Goal: Communication & Community: Answer question/provide support

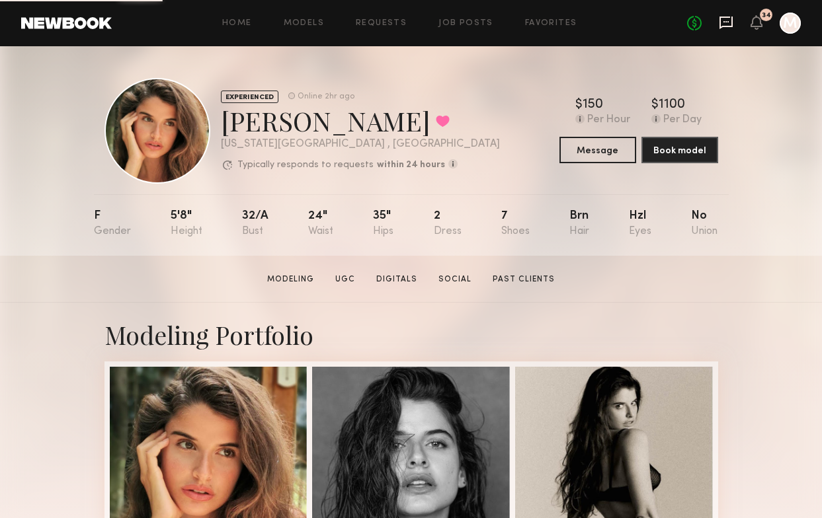
click at [726, 21] on icon at bounding box center [725, 21] width 5 height 1
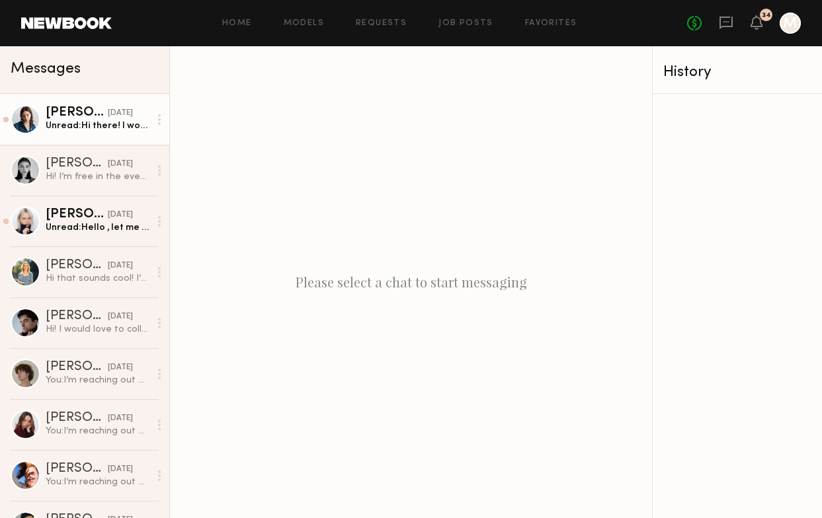
click at [139, 126] on div "Unread: Hi there! I would love to work with you. The 23rd would probably work a…" at bounding box center [98, 126] width 104 height 13
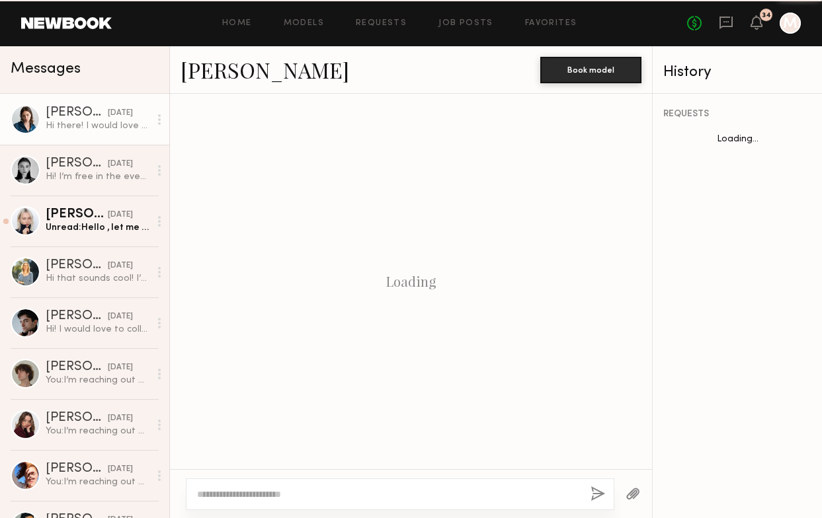
scroll to position [682, 0]
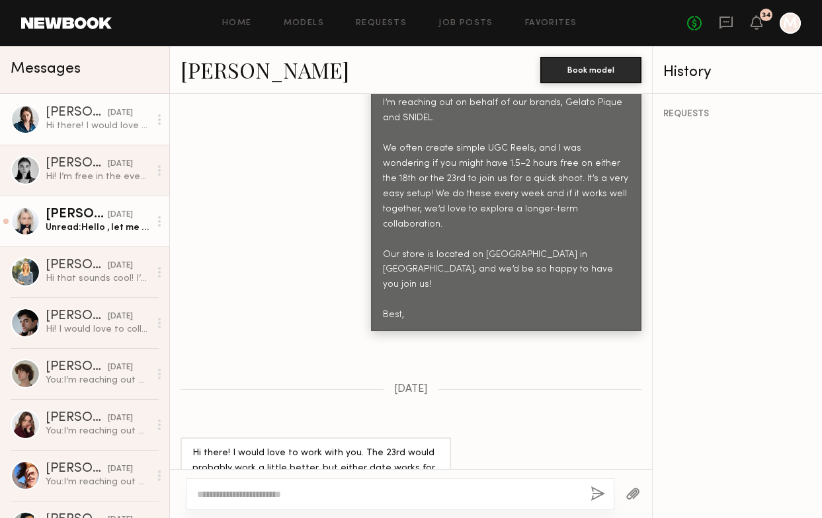
click at [87, 213] on div "[PERSON_NAME]" at bounding box center [77, 214] width 62 height 13
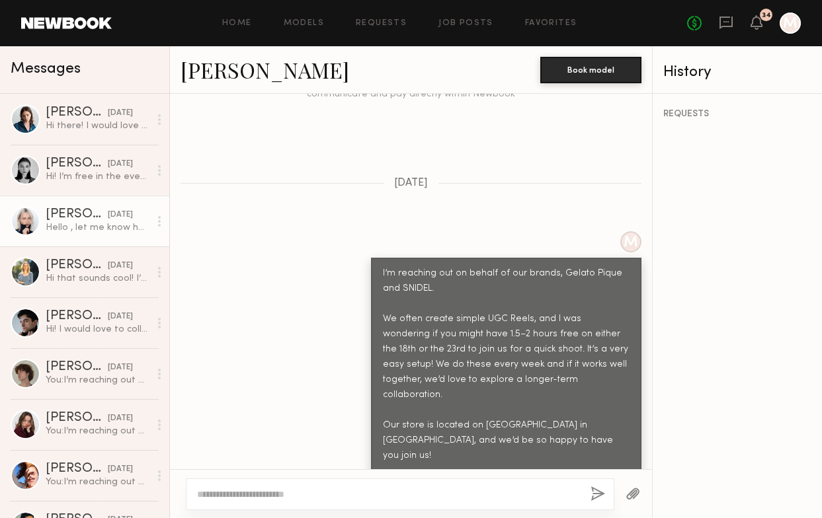
scroll to position [1689, 0]
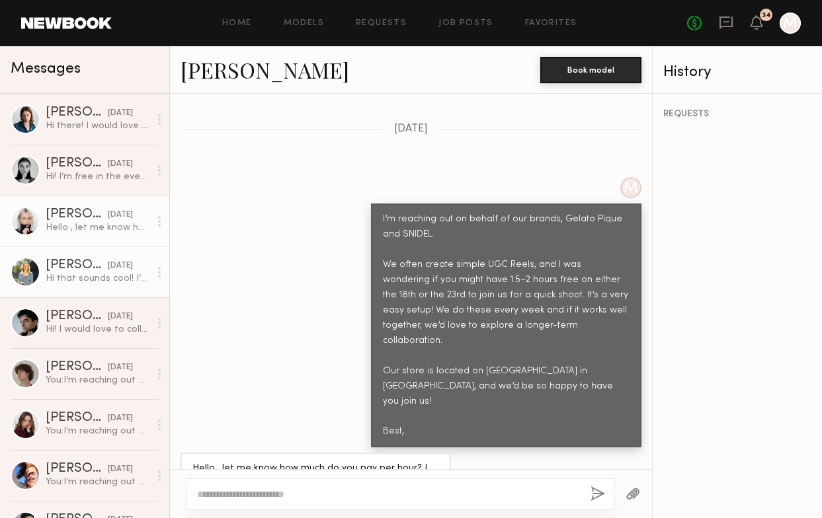
click at [30, 274] on div at bounding box center [26, 272] width 30 height 30
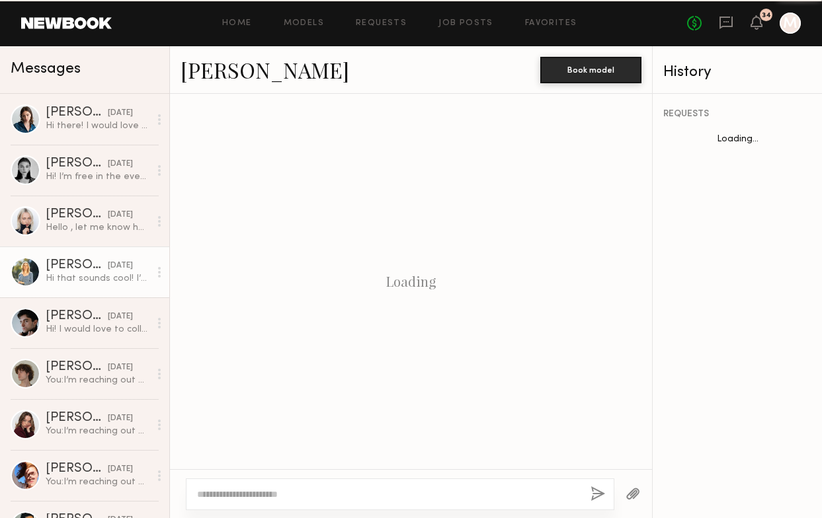
scroll to position [552, 0]
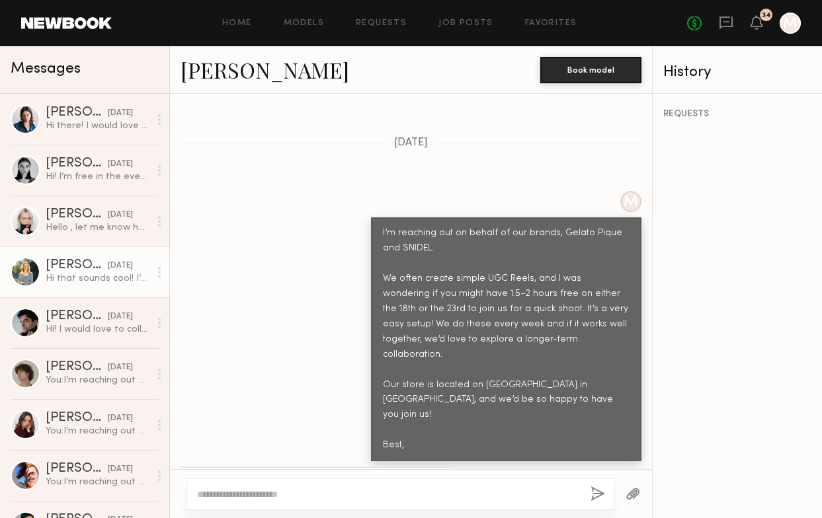
click at [116, 276] on div "Hi that sounds cool! I’m interested. :) Those dates both work for me." at bounding box center [98, 278] width 104 height 13
click at [26, 268] on div at bounding box center [26, 272] width 30 height 30
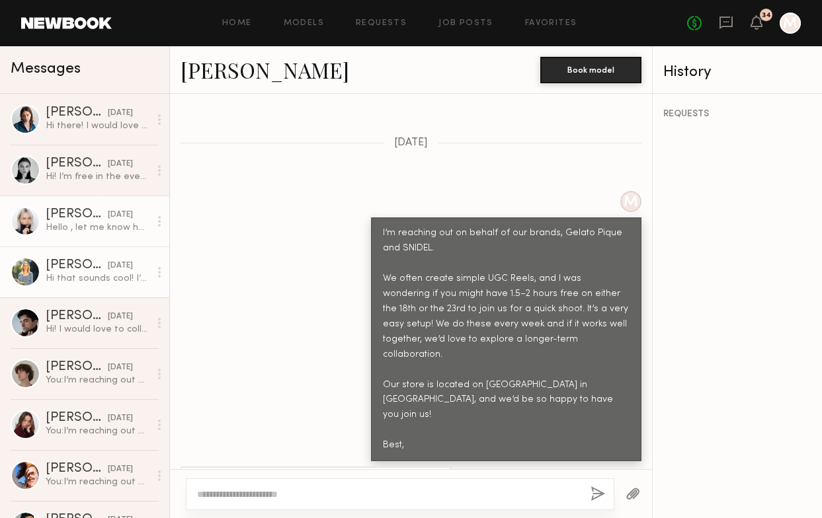
click at [46, 227] on div "Hello , let me know how much do you pay per hour? I will be happy to work with …" at bounding box center [98, 227] width 104 height 13
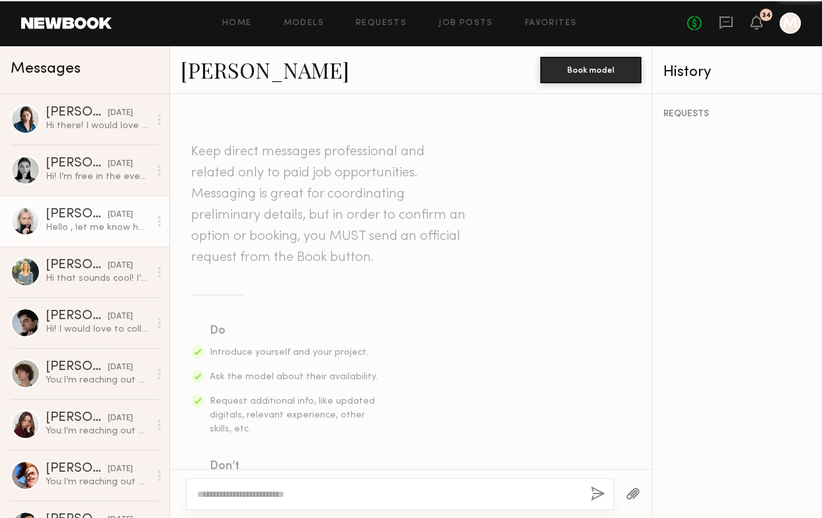
scroll to position [1689, 0]
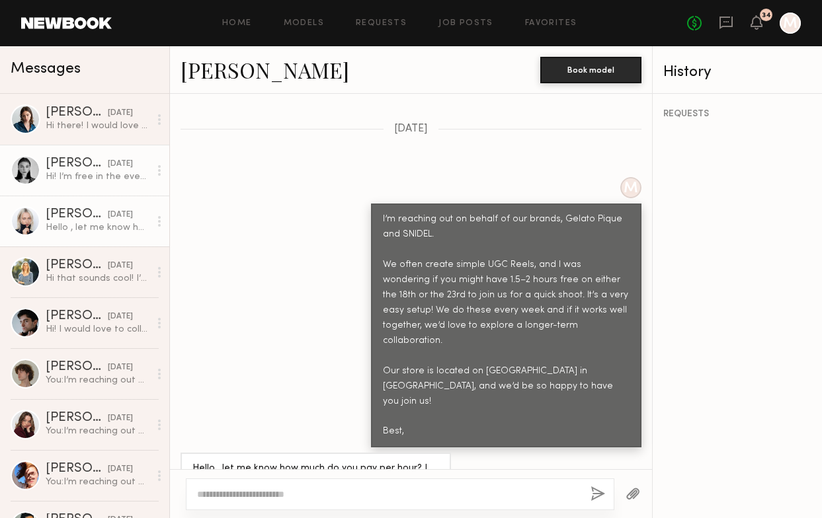
click at [58, 175] on div "Hi! I’m free in the evenings after 6pm" at bounding box center [98, 177] width 104 height 13
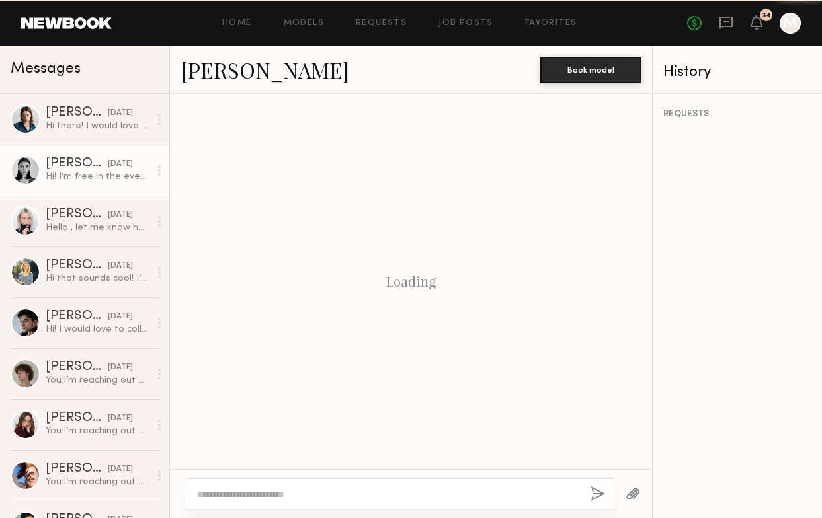
scroll to position [537, 0]
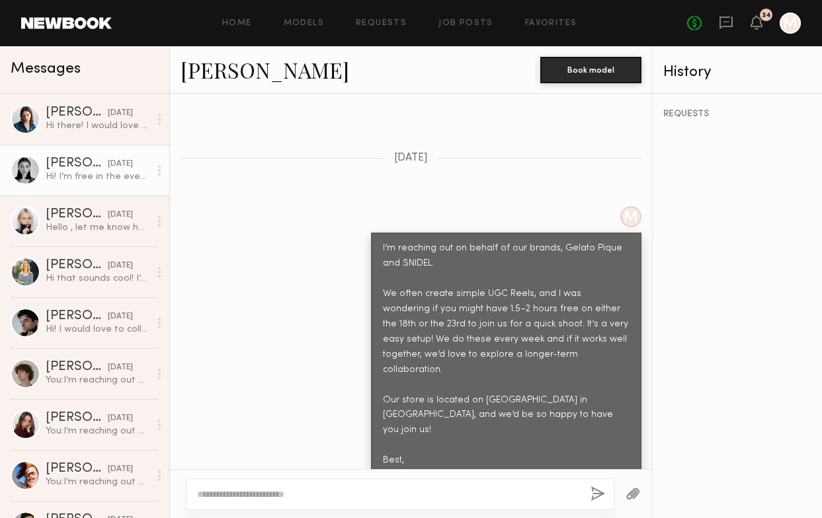
click at [235, 290] on div "M I’m reaching out on behalf of our brands, Gelato Pique and SNIDEL. We often c…" at bounding box center [411, 341] width 482 height 270
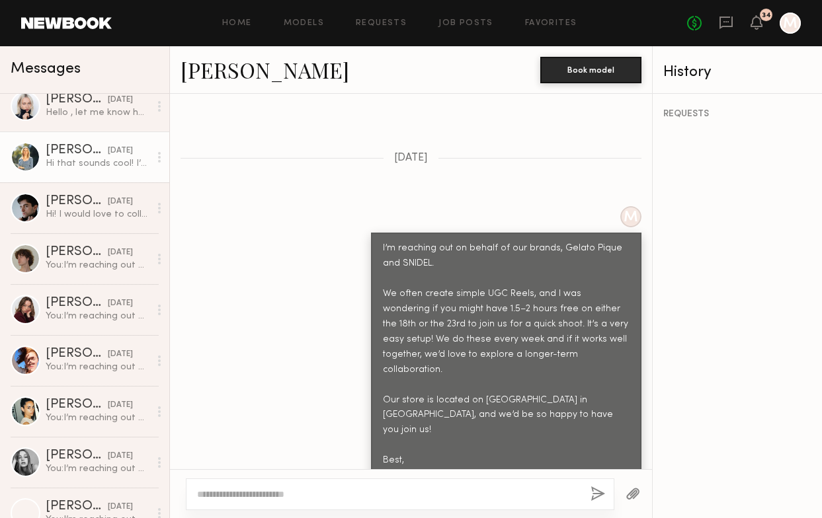
scroll to position [0, 0]
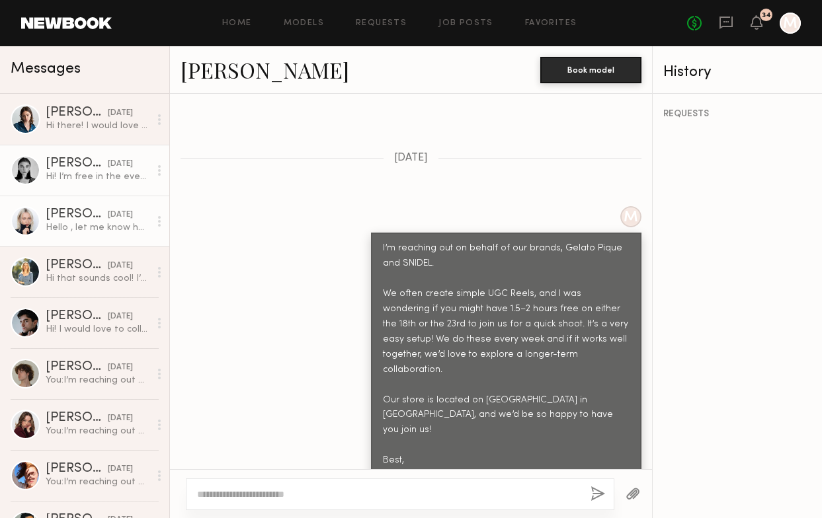
click at [118, 209] on div "[DATE]" at bounding box center [120, 215] width 25 height 13
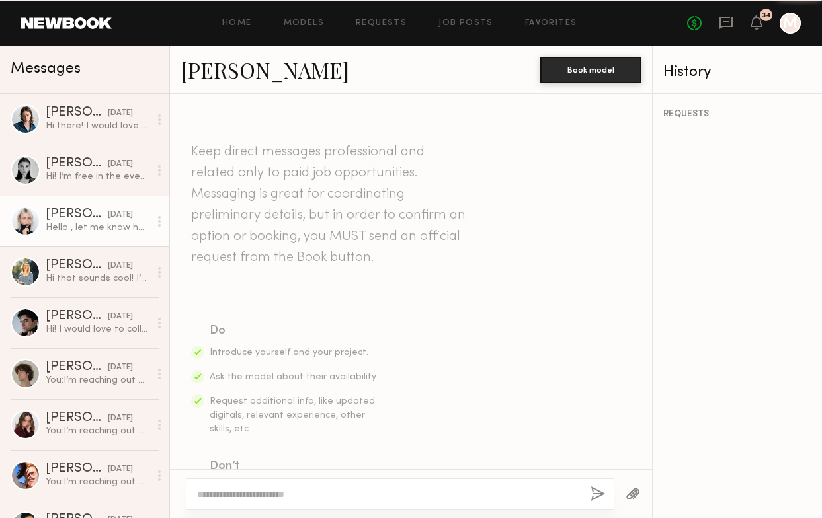
scroll to position [1689, 0]
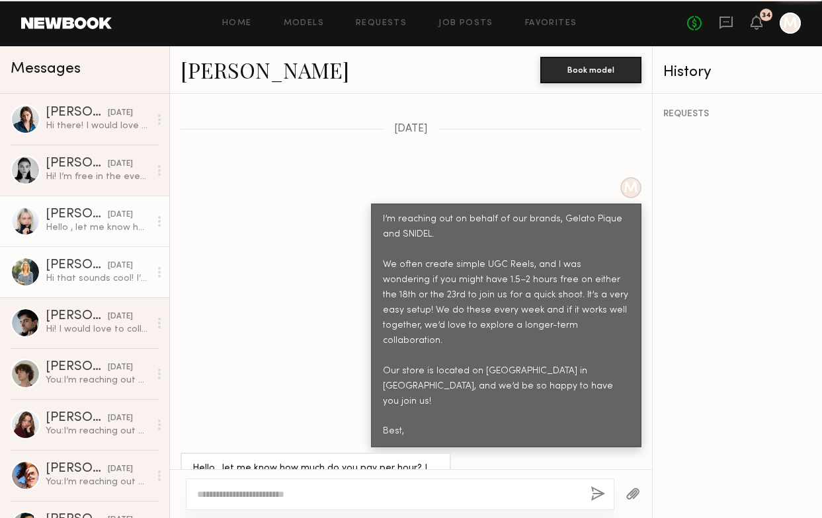
click at [115, 282] on div "Hi that sounds cool! I’m interested. :) Those dates both work for me." at bounding box center [98, 278] width 104 height 13
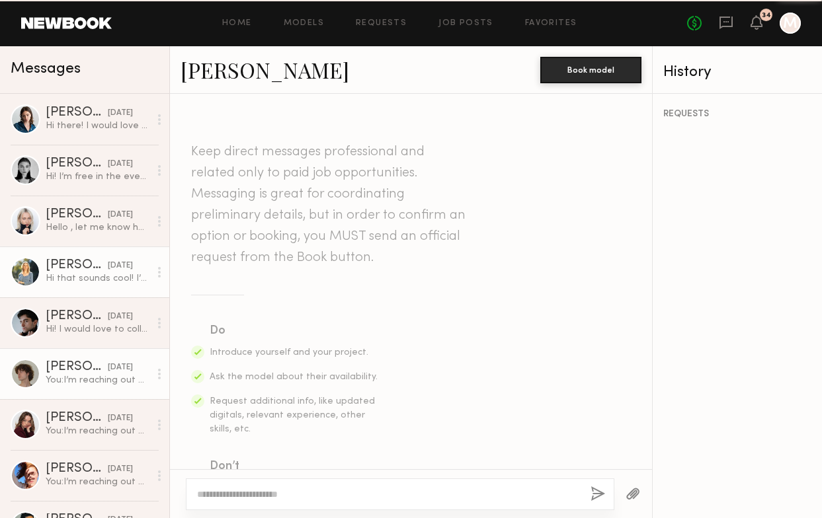
scroll to position [552, 0]
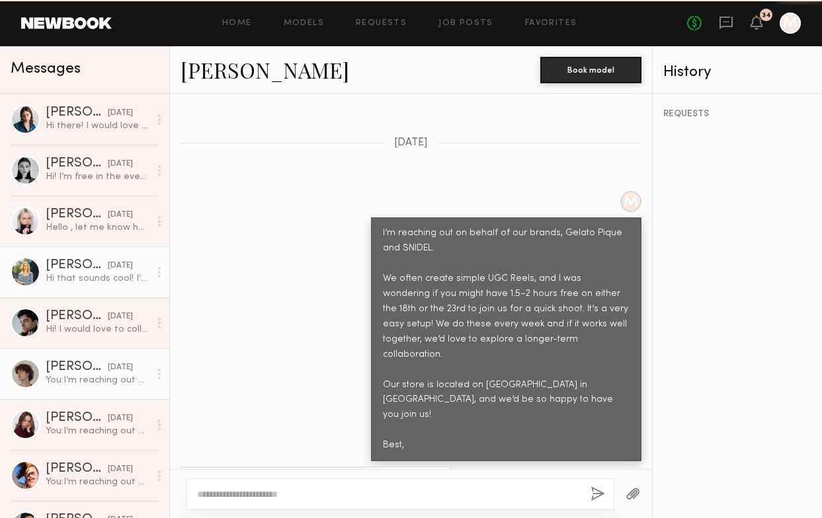
click at [111, 349] on link "[PERSON_NAME] [DATE] You: I’m reaching out on behalf of our brands, Gelato Piqu…" at bounding box center [84, 373] width 169 height 51
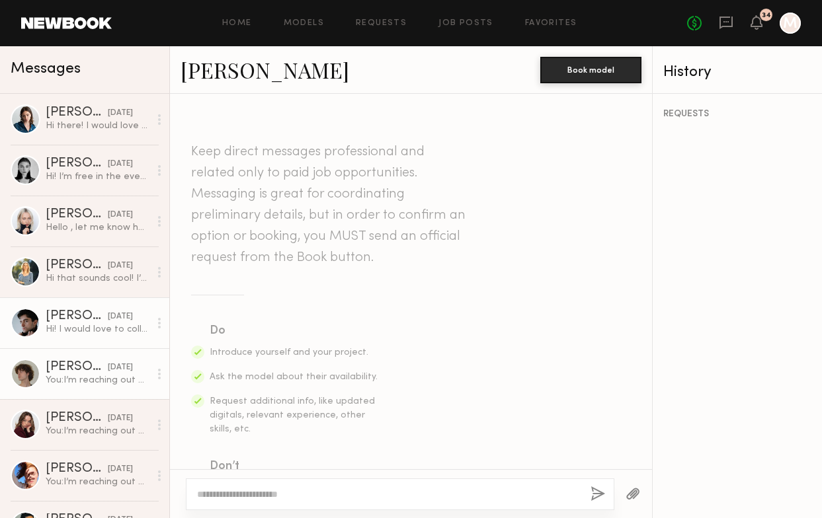
scroll to position [1755, 0]
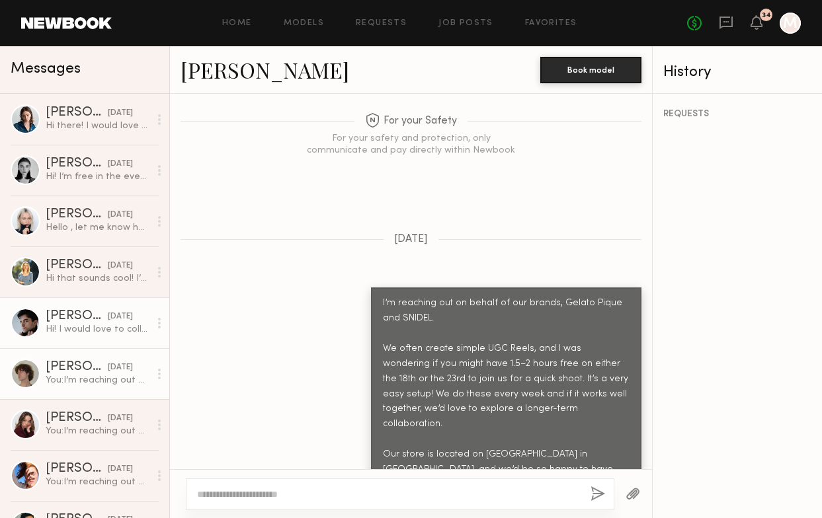
click at [108, 322] on div "[DATE]" at bounding box center [120, 317] width 25 height 13
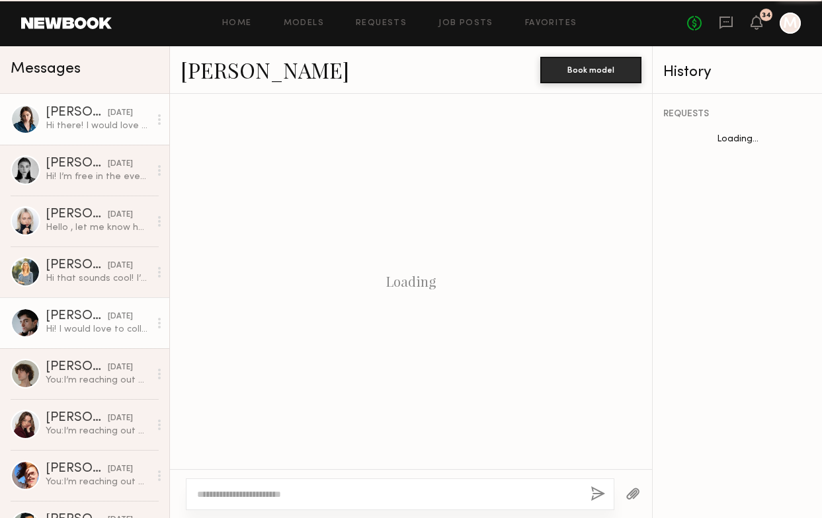
scroll to position [552, 0]
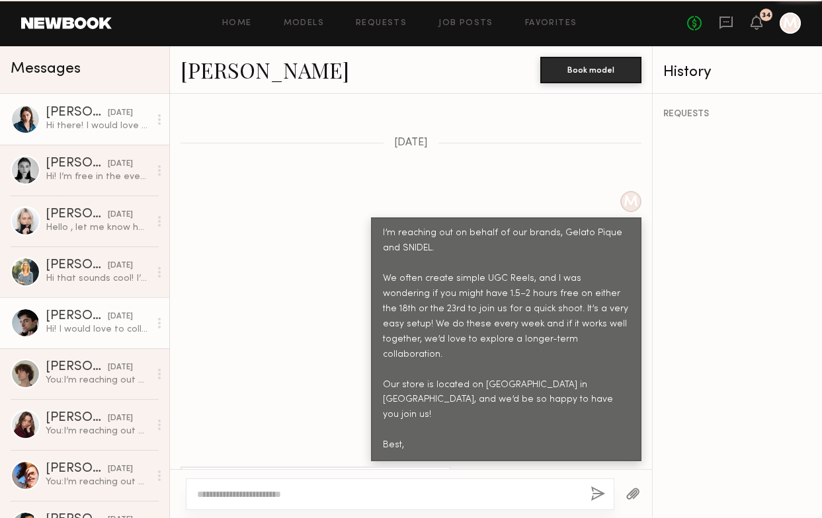
click at [98, 141] on link "Macie E. yesterday Hi there! I would love to work with you. The 23rd would prob…" at bounding box center [84, 119] width 169 height 51
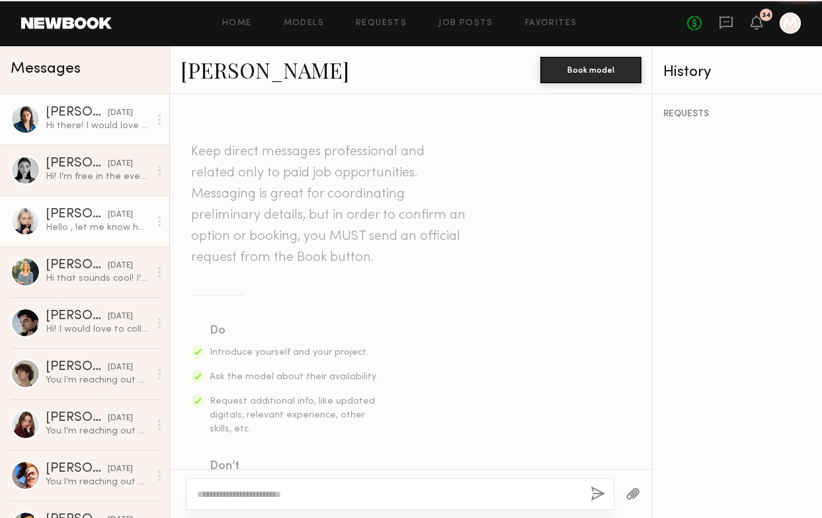
scroll to position [682, 0]
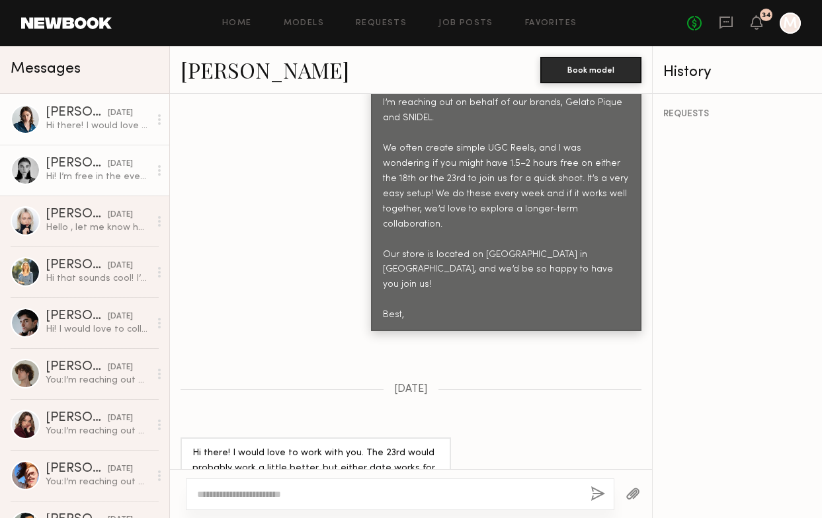
click at [94, 184] on link "Rachel F. yesterday Hi! I’m free in the evenings after 6pm" at bounding box center [84, 170] width 169 height 51
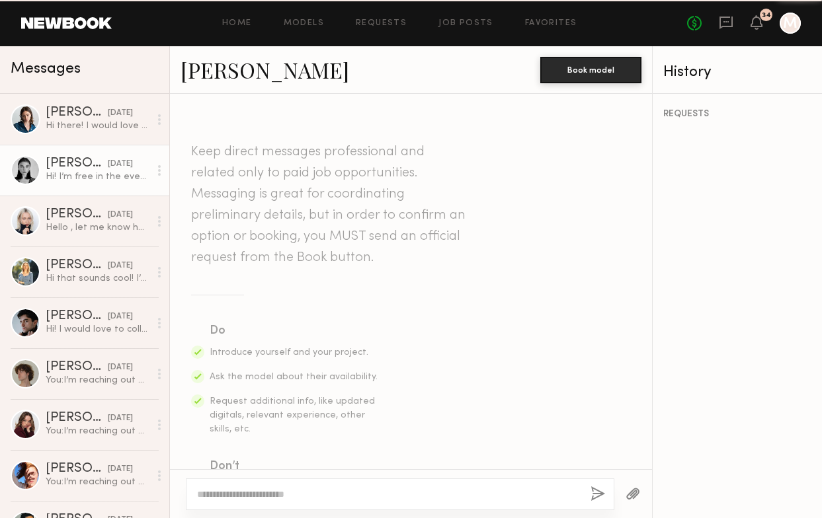
scroll to position [537, 0]
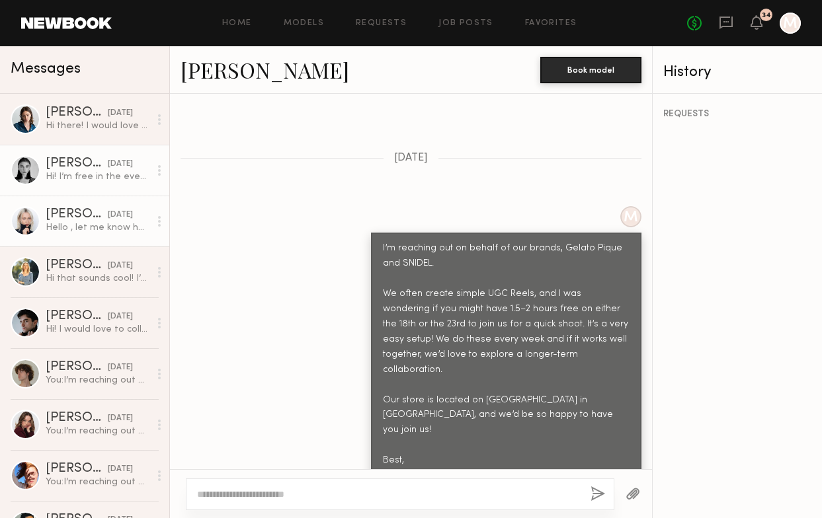
click at [87, 229] on div "Hello , let me know how much do you pay per hour? I will be happy to work with …" at bounding box center [98, 227] width 104 height 13
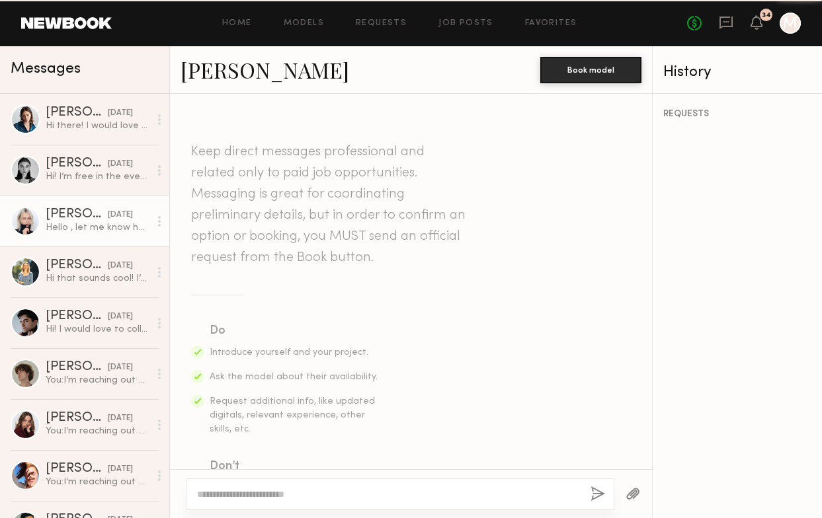
scroll to position [1689, 0]
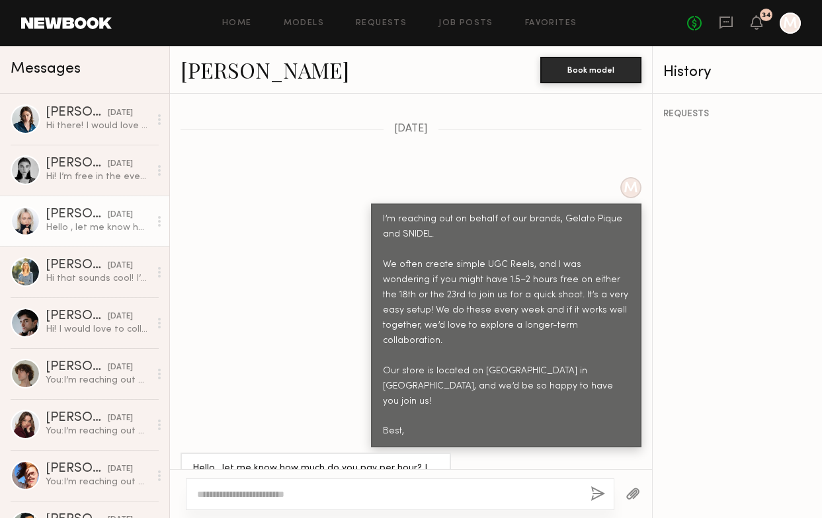
click at [278, 293] on div "M I’m reaching out on behalf of our brands, Gelato Pique and SNIDEL. We often c…" at bounding box center [411, 312] width 482 height 270
click at [211, 79] on link "[PERSON_NAME]" at bounding box center [264, 70] width 169 height 28
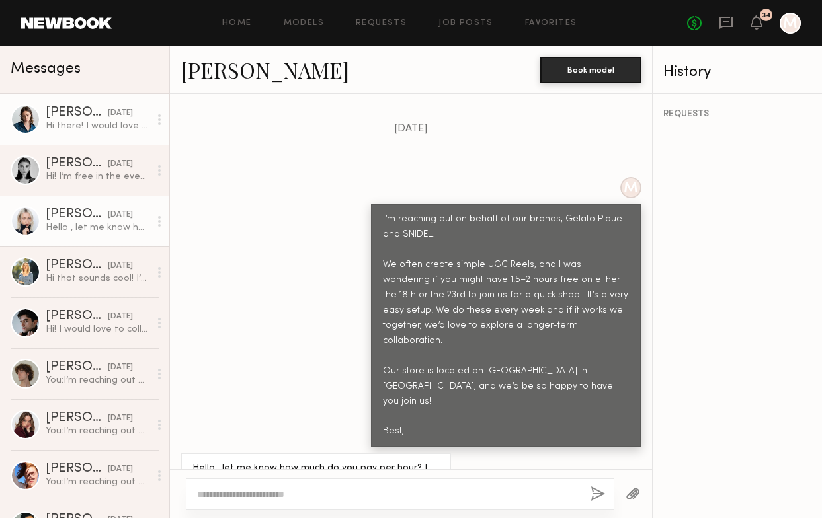
click at [108, 116] on div "[DATE]" at bounding box center [120, 113] width 25 height 13
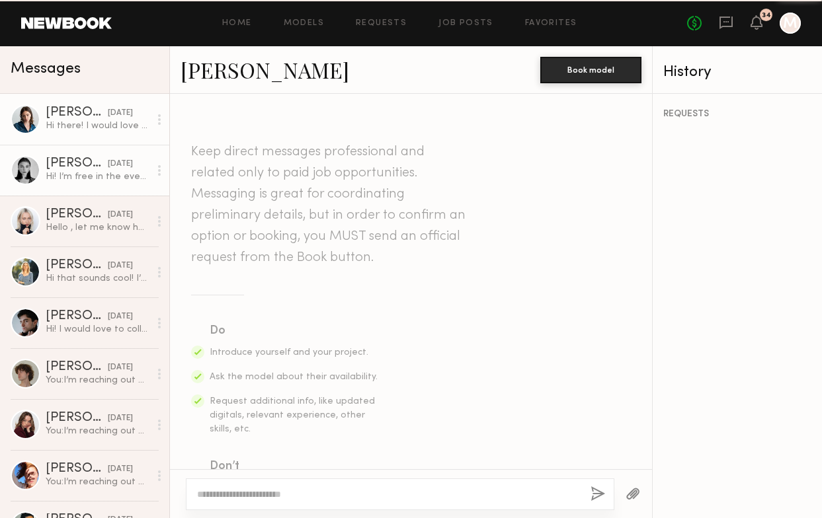
scroll to position [682, 0]
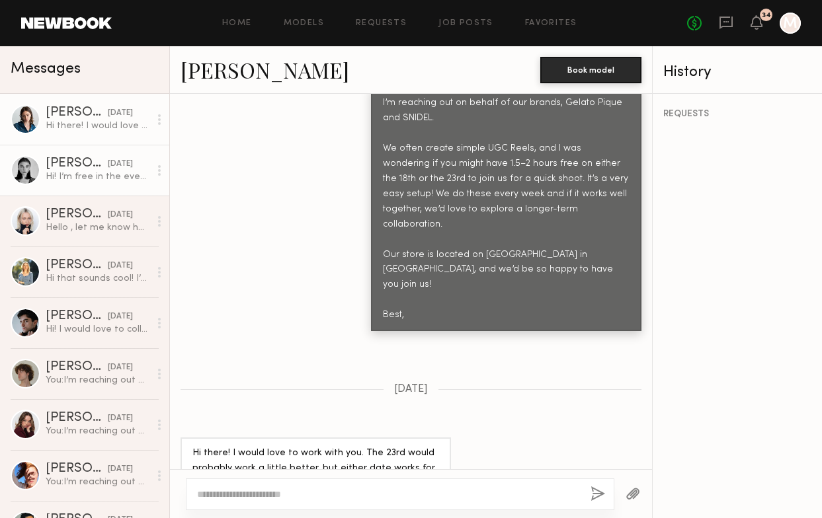
click at [99, 177] on div "Hi! I’m free in the evenings after 6pm" at bounding box center [98, 177] width 104 height 13
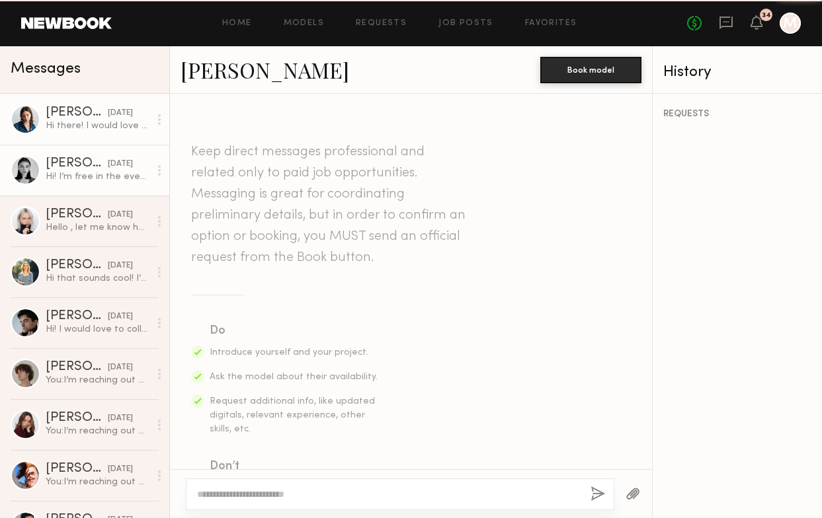
scroll to position [537, 0]
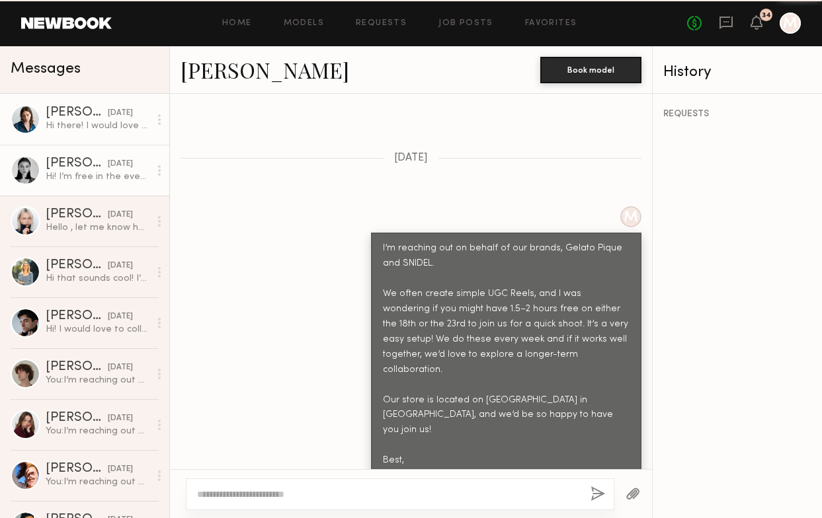
click at [93, 131] on div "Hi there! I would love to work with you. The 23rd would probably work a little …" at bounding box center [98, 126] width 104 height 13
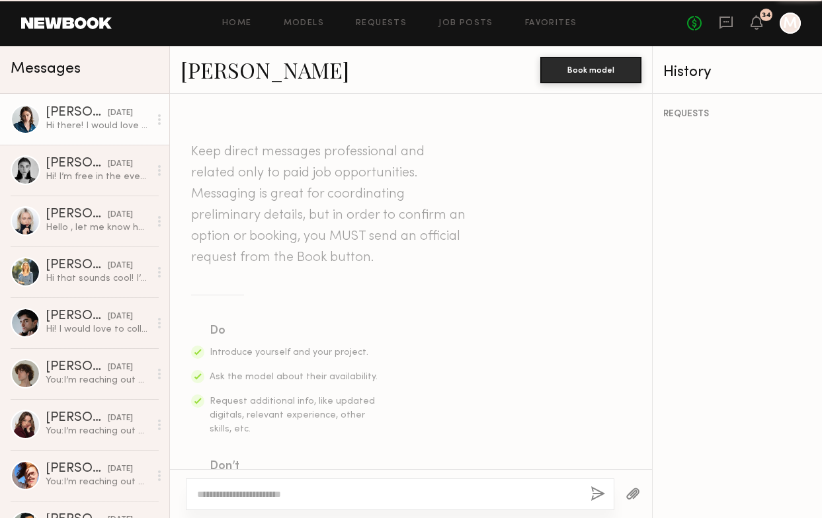
scroll to position [682, 0]
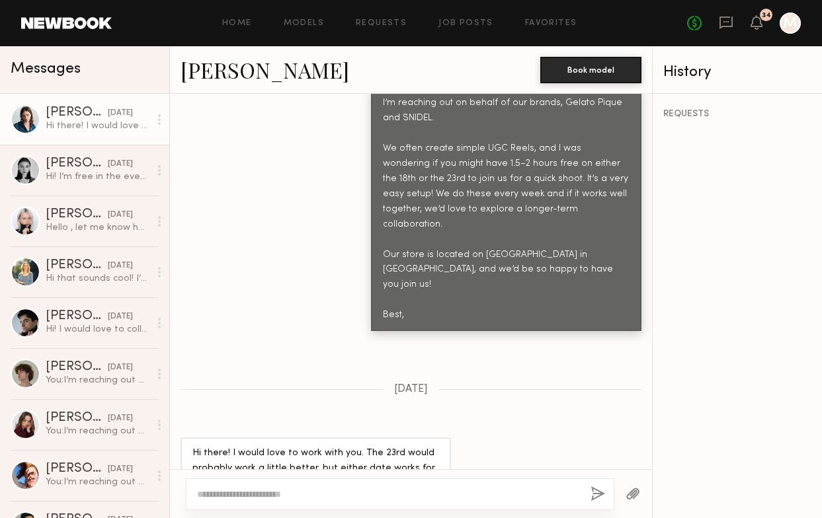
click at [227, 71] on link "[PERSON_NAME]" at bounding box center [264, 70] width 169 height 28
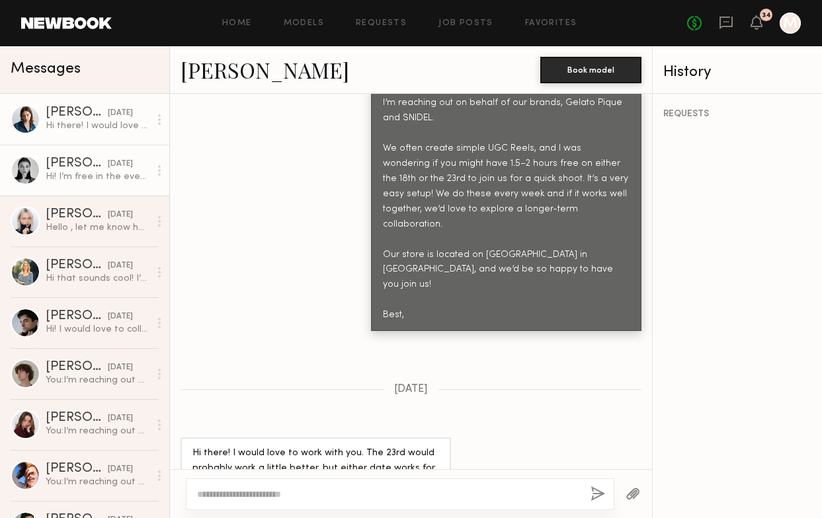
click at [108, 176] on div "Hi! I’m free in the evenings after 6pm" at bounding box center [98, 177] width 104 height 13
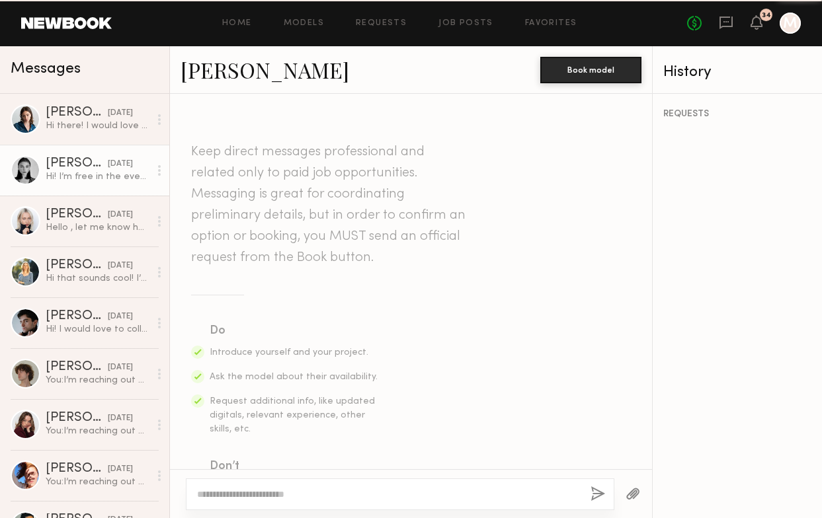
scroll to position [537, 0]
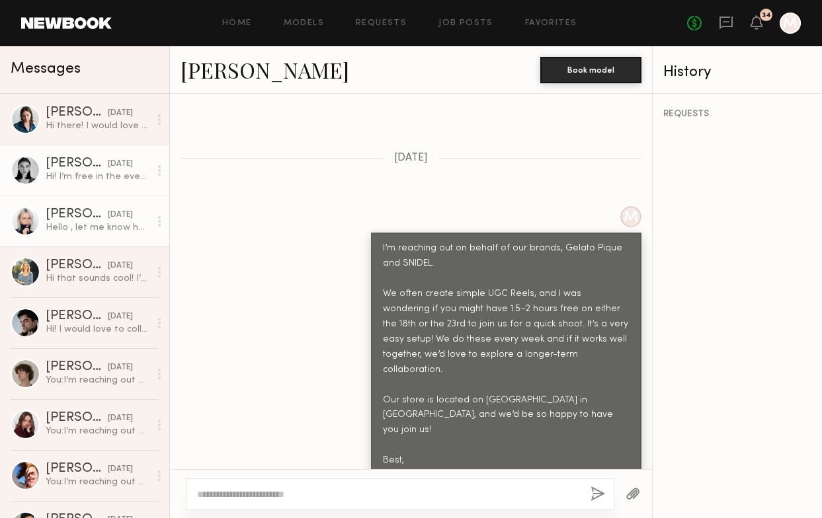
click at [66, 213] on div "[PERSON_NAME]" at bounding box center [77, 214] width 62 height 13
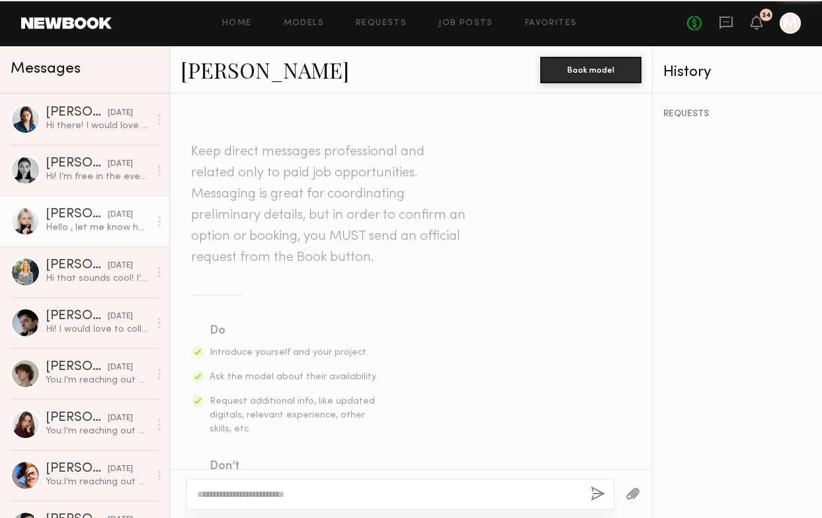
scroll to position [1689, 0]
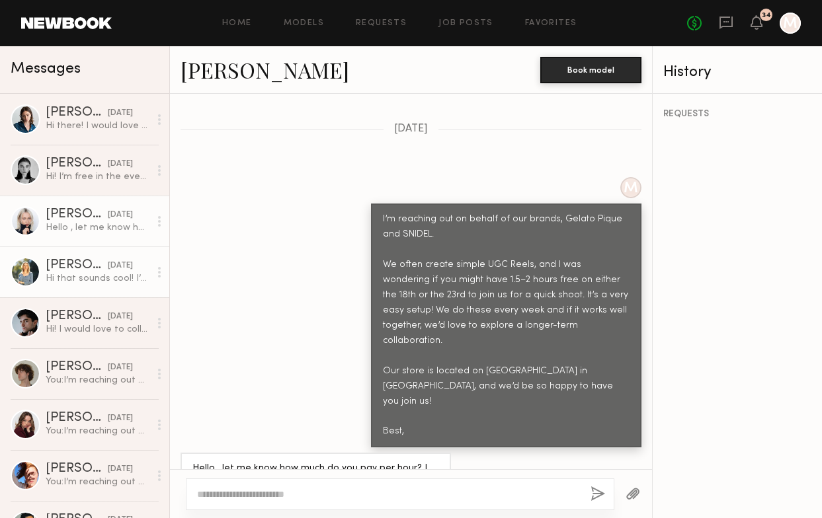
click at [83, 262] on div "[PERSON_NAME]" at bounding box center [77, 265] width 62 height 13
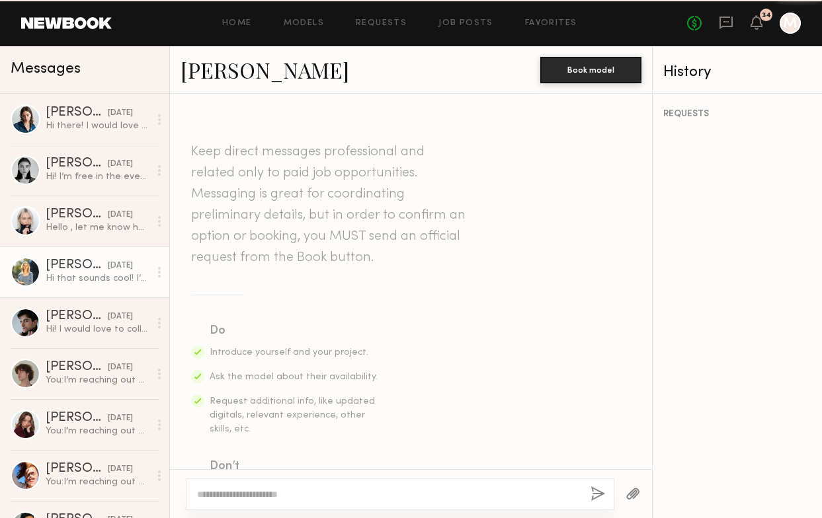
scroll to position [552, 0]
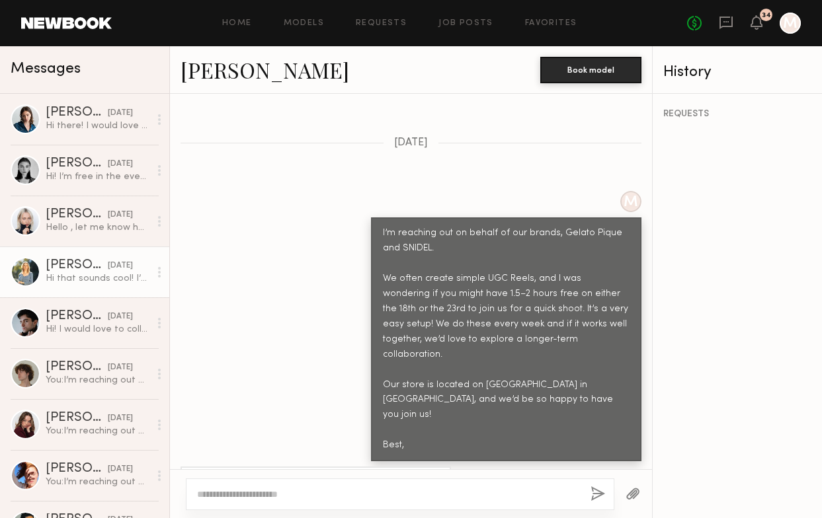
click at [220, 73] on link "[PERSON_NAME]" at bounding box center [264, 70] width 169 height 28
click at [348, 490] on textarea at bounding box center [388, 494] width 383 height 13
paste textarea "**********"
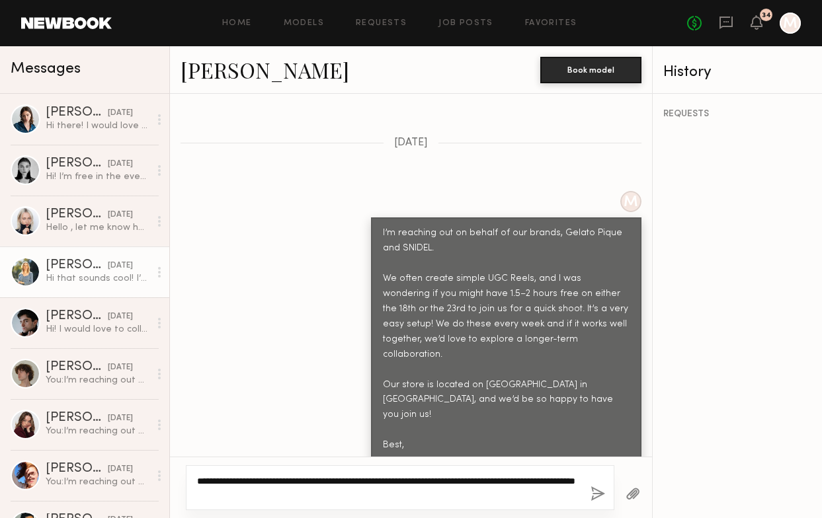
click at [208, 479] on textarea "**********" at bounding box center [388, 488] width 383 height 26
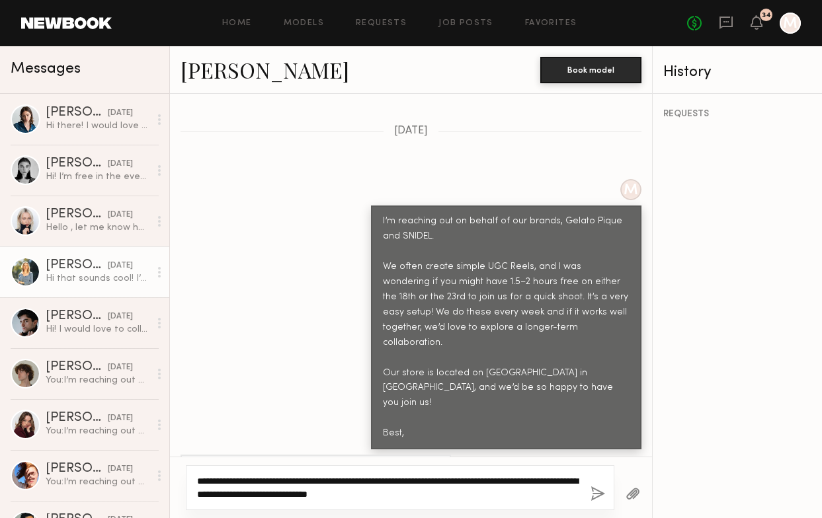
drag, startPoint x: 483, startPoint y: 488, endPoint x: 192, endPoint y: 440, distance: 295.6
click at [192, 440] on div "**********" at bounding box center [411, 306] width 482 height 424
click at [473, 484] on textarea "**********" at bounding box center [388, 488] width 383 height 26
click at [553, 497] on textarea "**********" at bounding box center [388, 488] width 383 height 26
type textarea "**********"
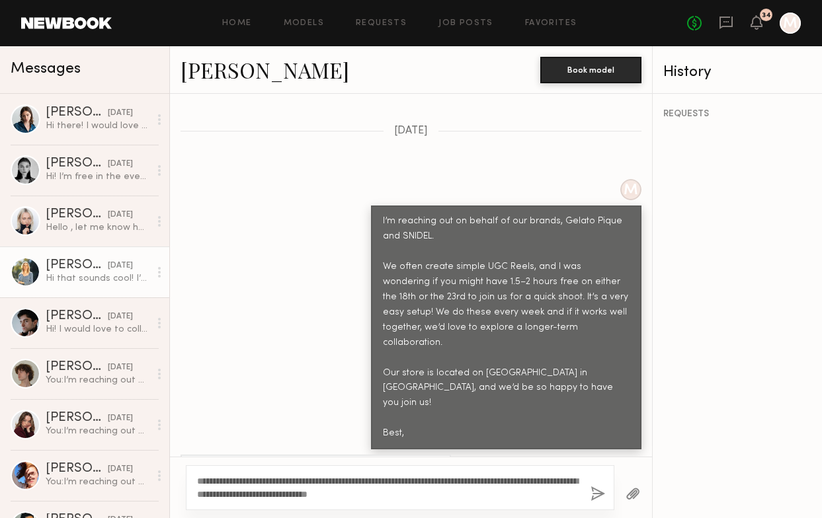
click at [600, 491] on button "button" at bounding box center [597, 494] width 15 height 17
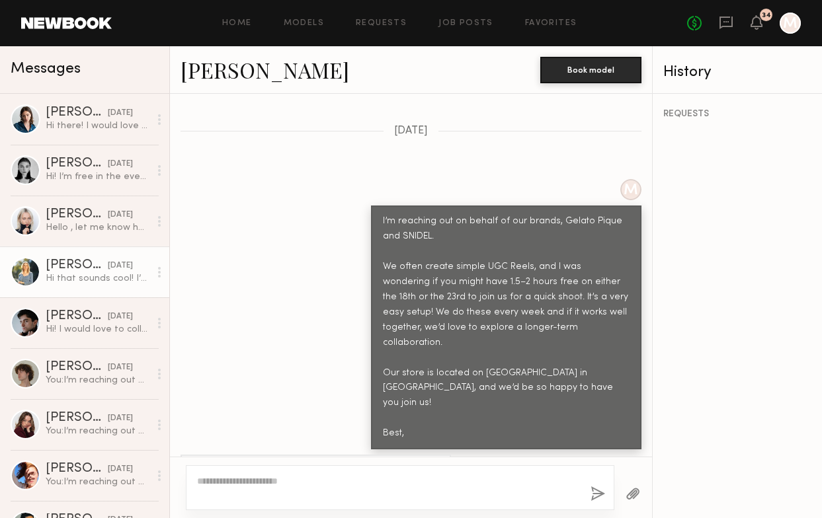
scroll to position [846, 0]
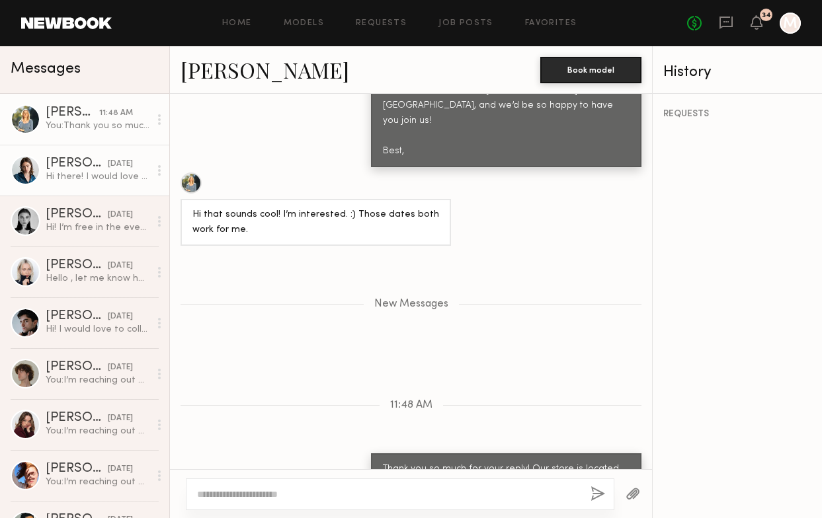
click at [108, 163] on div "[DATE]" at bounding box center [120, 164] width 25 height 13
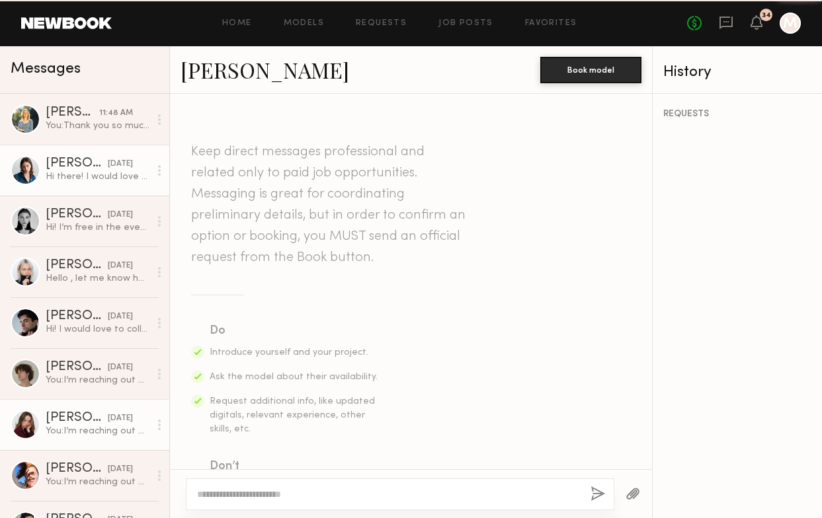
scroll to position [682, 0]
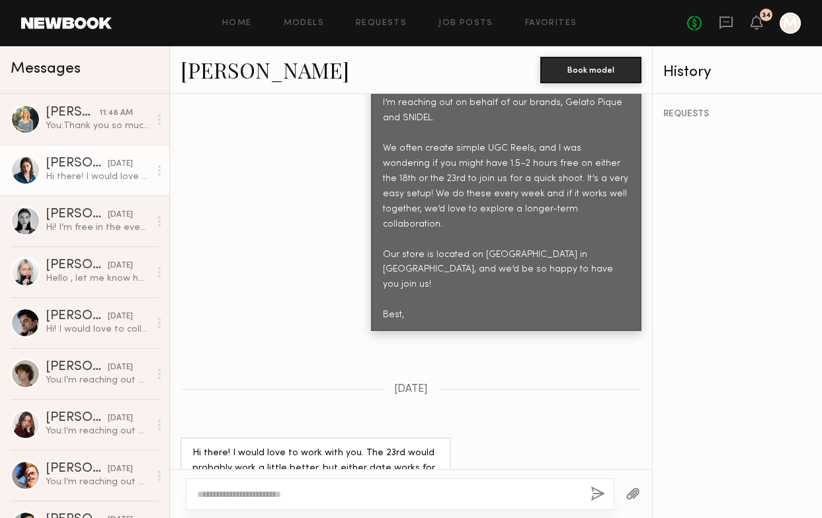
click at [266, 486] on div at bounding box center [400, 495] width 428 height 32
click at [266, 498] on textarea at bounding box center [388, 494] width 383 height 13
click at [215, 74] on link "[PERSON_NAME]" at bounding box center [264, 70] width 169 height 28
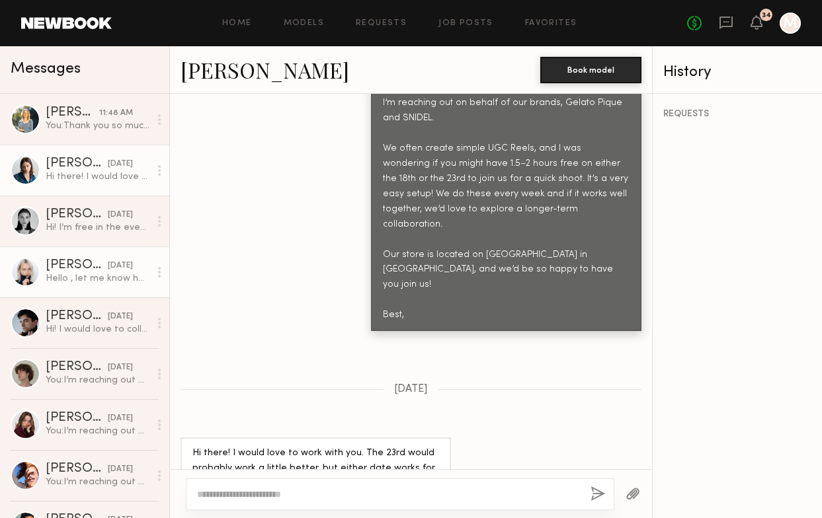
click at [92, 280] on div "Hello , let me know how much do you pay per hour? I will be happy to work with …" at bounding box center [98, 278] width 104 height 13
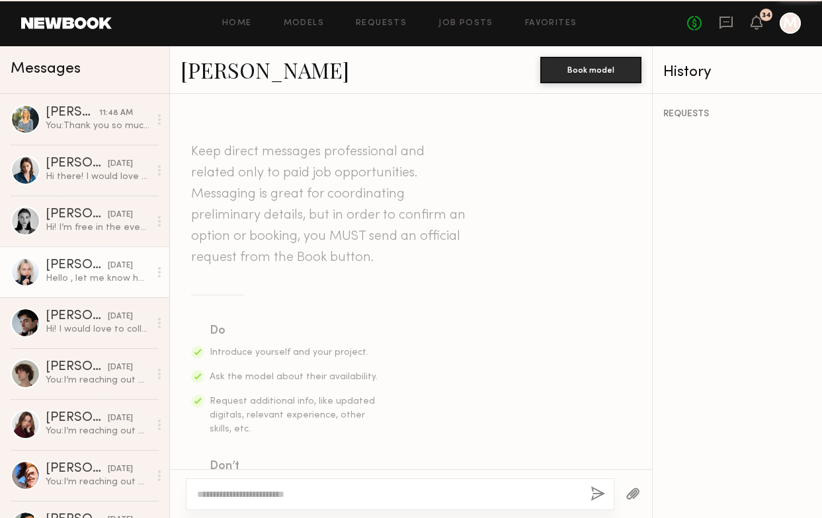
scroll to position [1689, 0]
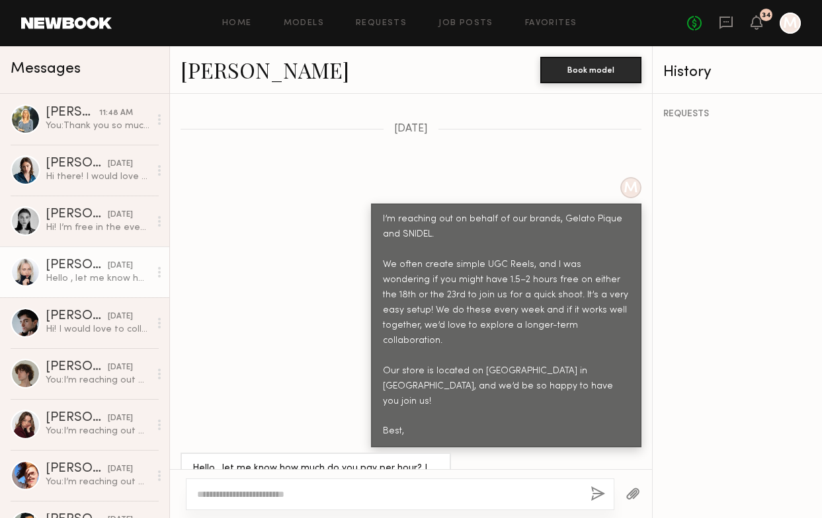
click at [268, 494] on textarea at bounding box center [388, 494] width 383 height 13
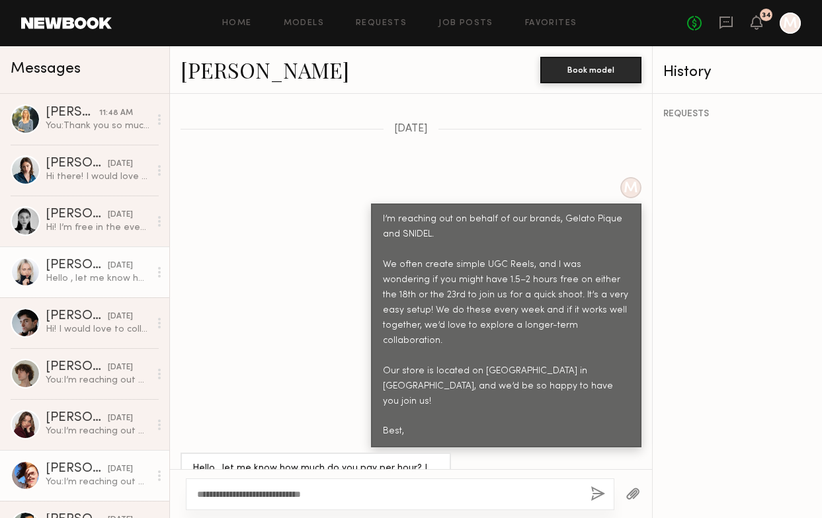
drag, startPoint x: 233, startPoint y: 496, endPoint x: 152, endPoint y: 491, distance: 80.8
click at [152, 491] on div "Messages tess f. 11:48 AM You: Thank you so much for your reply! Our store is l…" at bounding box center [411, 282] width 822 height 472
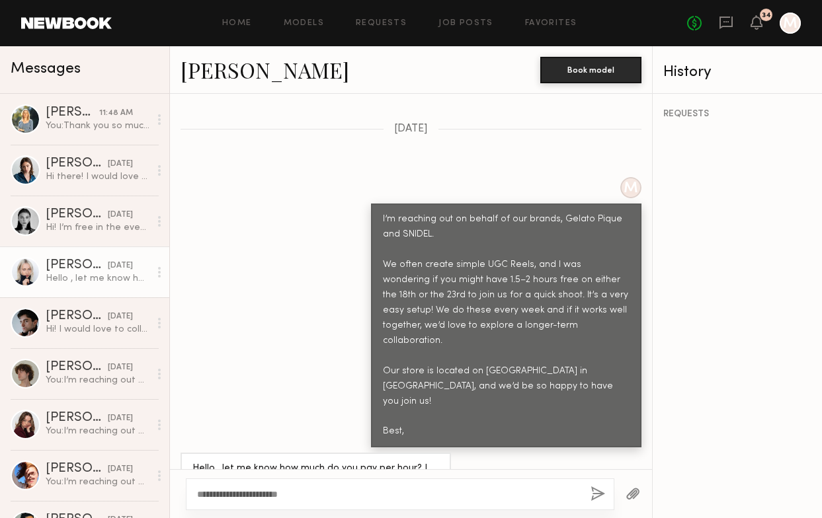
click at [376, 494] on textarea "**********" at bounding box center [388, 494] width 383 height 13
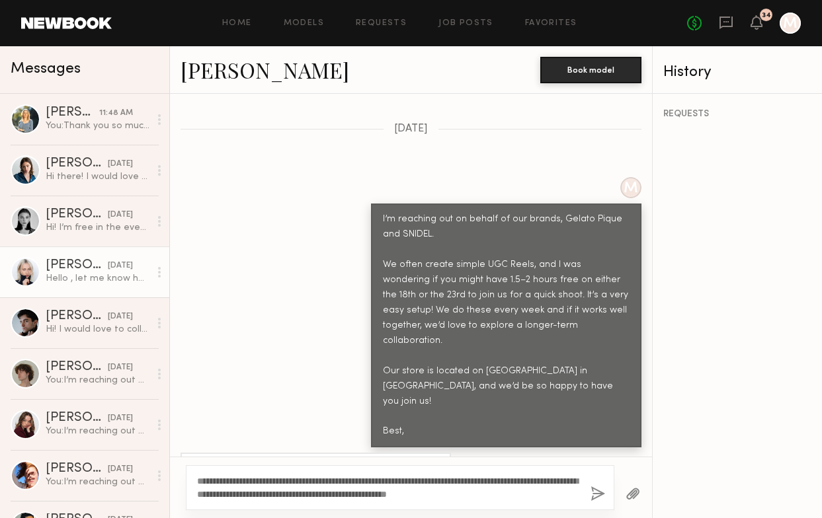
drag, startPoint x: 291, startPoint y: 479, endPoint x: 433, endPoint y: 479, distance: 141.5
click at [433, 479] on textarea "**********" at bounding box center [388, 488] width 383 height 26
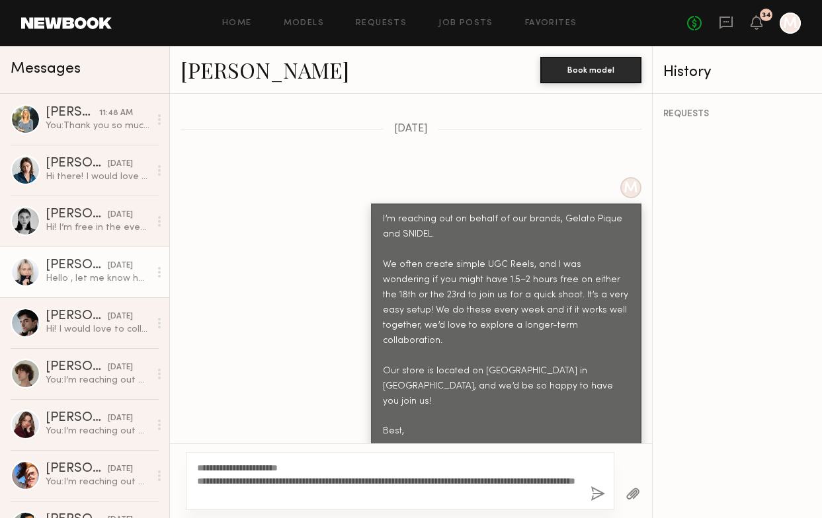
scroll to position [1714, 0]
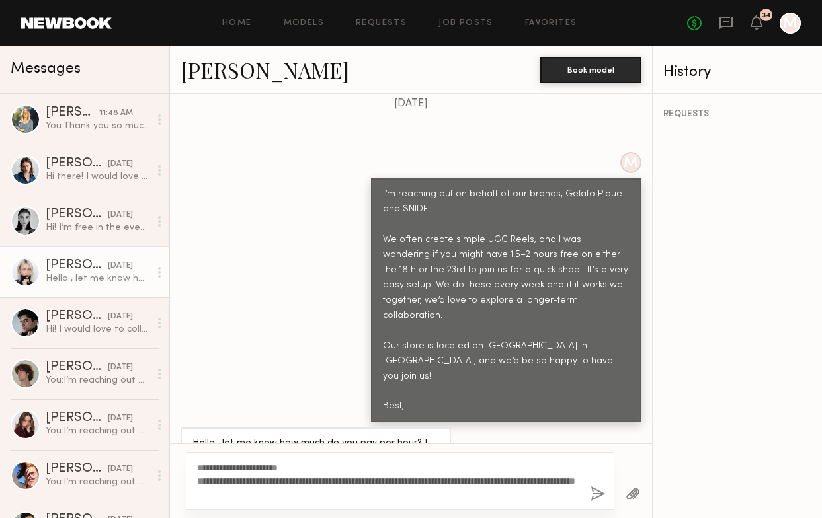
click at [344, 482] on textarea "**********" at bounding box center [388, 481] width 383 height 40
type textarea "**********"
click at [598, 493] on button "button" at bounding box center [597, 494] width 15 height 17
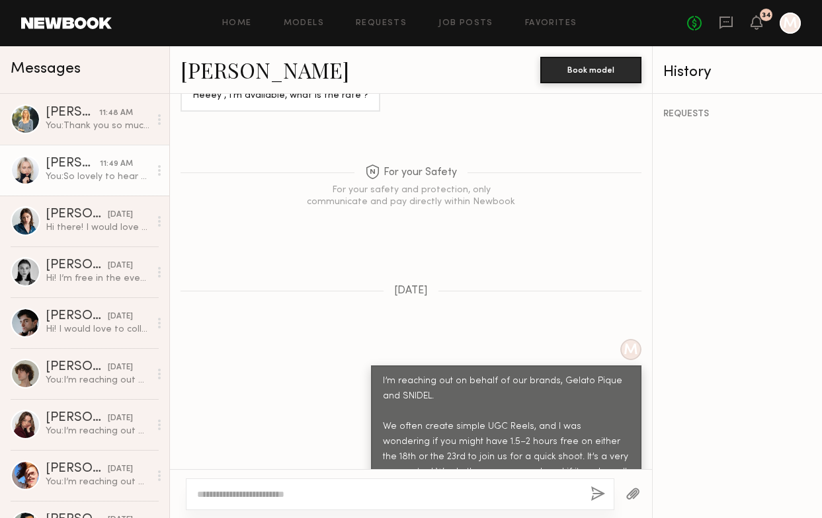
scroll to position [1998, 0]
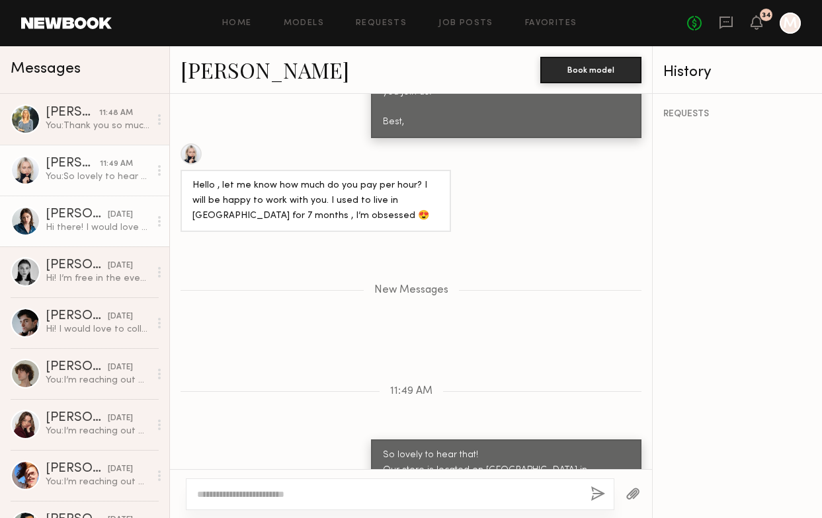
click at [116, 216] on div "[DATE]" at bounding box center [120, 215] width 25 height 13
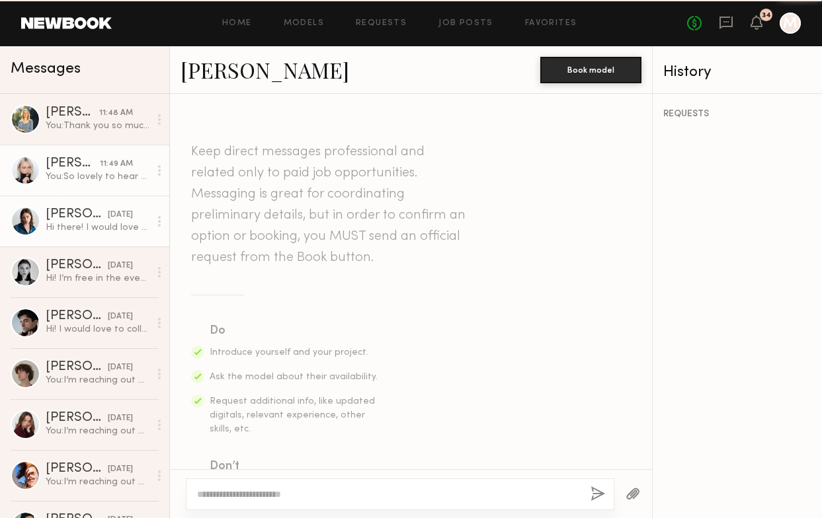
scroll to position [682, 0]
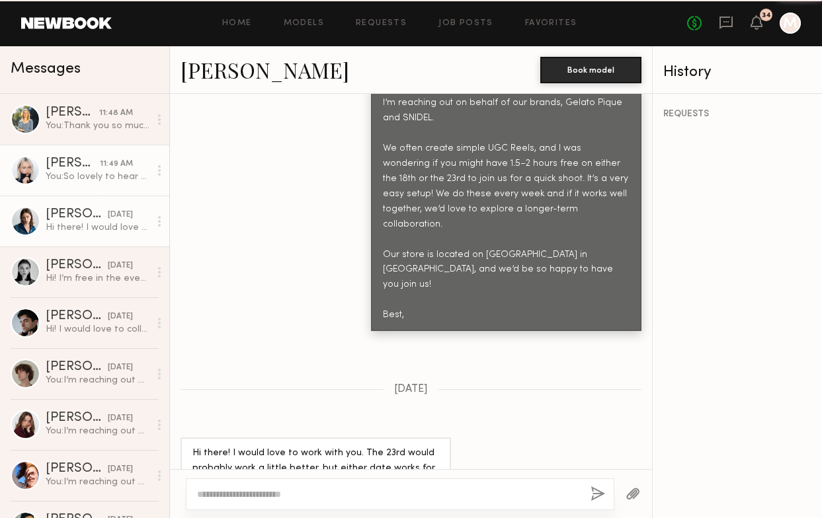
click at [116, 174] on div "You: So lovely to hear that! Our store is located on Orchard Street in Manhatta…" at bounding box center [98, 177] width 104 height 13
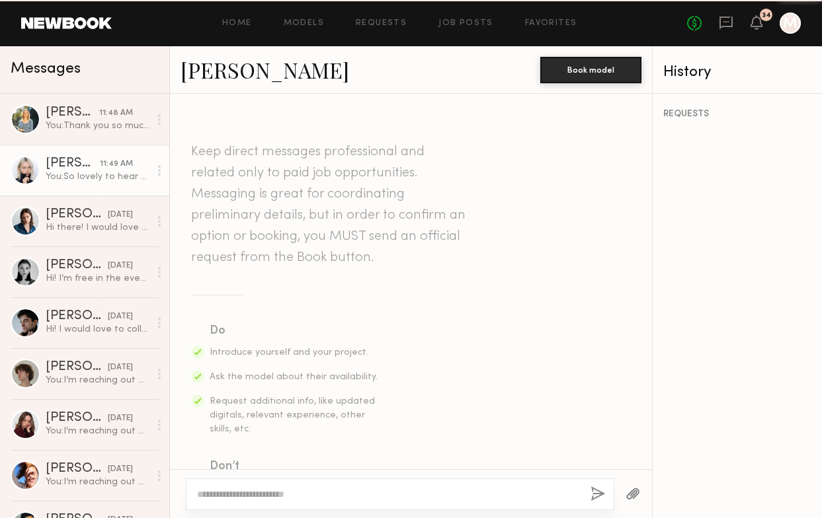
scroll to position [1898, 0]
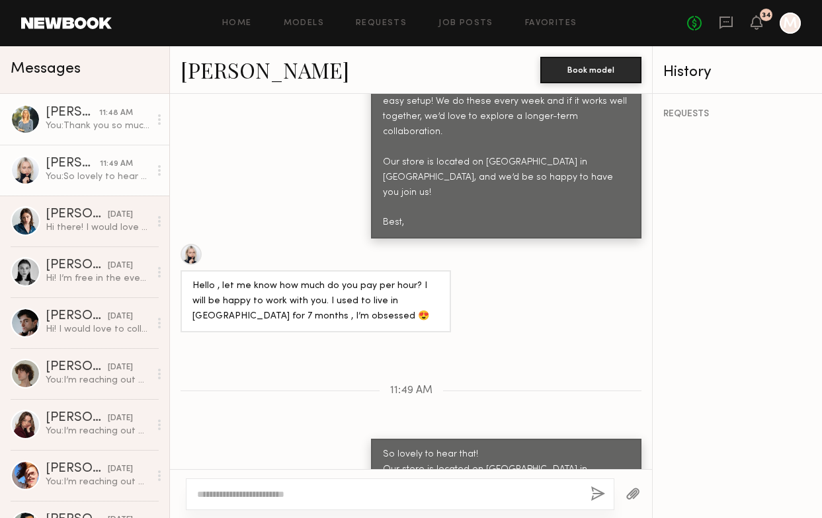
click at [61, 117] on div "[PERSON_NAME]" at bounding box center [73, 112] width 54 height 13
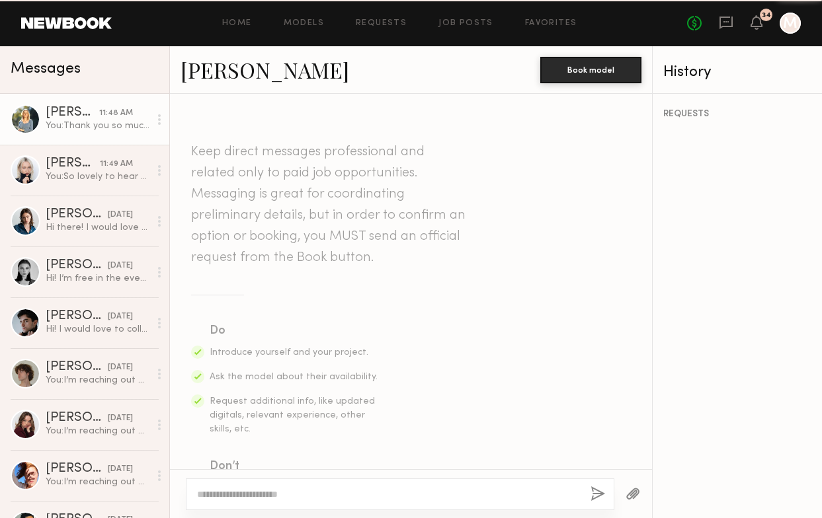
scroll to position [746, 0]
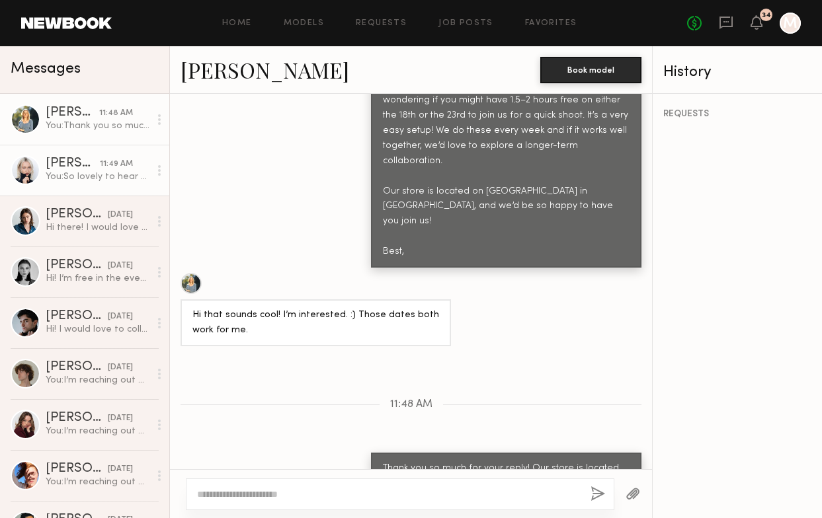
click at [67, 182] on div "You: So lovely to hear that! Our store is located on Orchard Street in Manhatta…" at bounding box center [98, 177] width 104 height 13
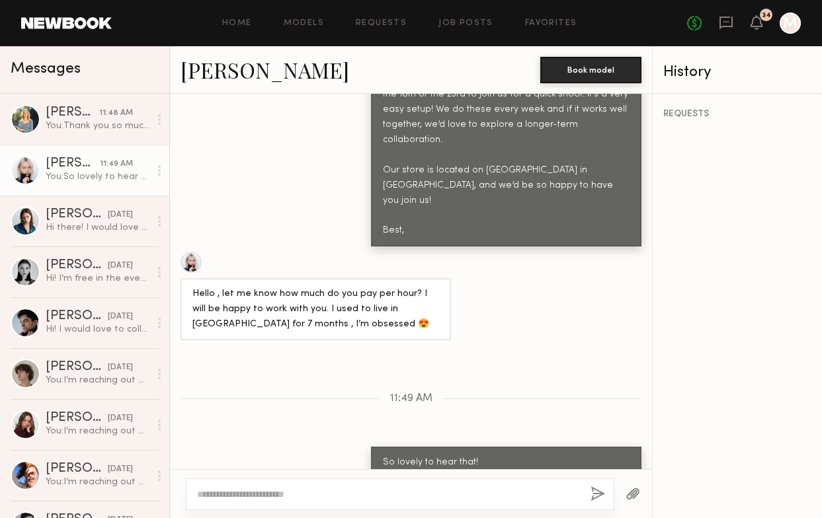
scroll to position [1898, 0]
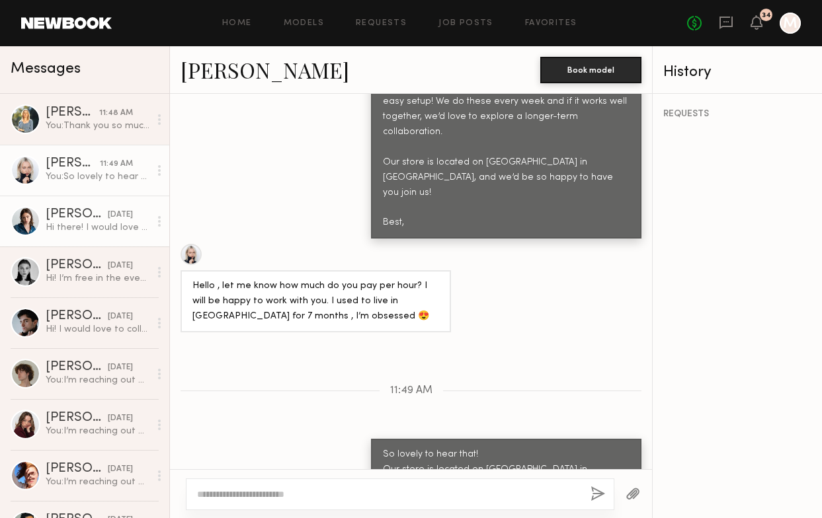
click at [105, 225] on div "Hi there! I would love to work with you. The 23rd would probably work a little …" at bounding box center [98, 227] width 104 height 13
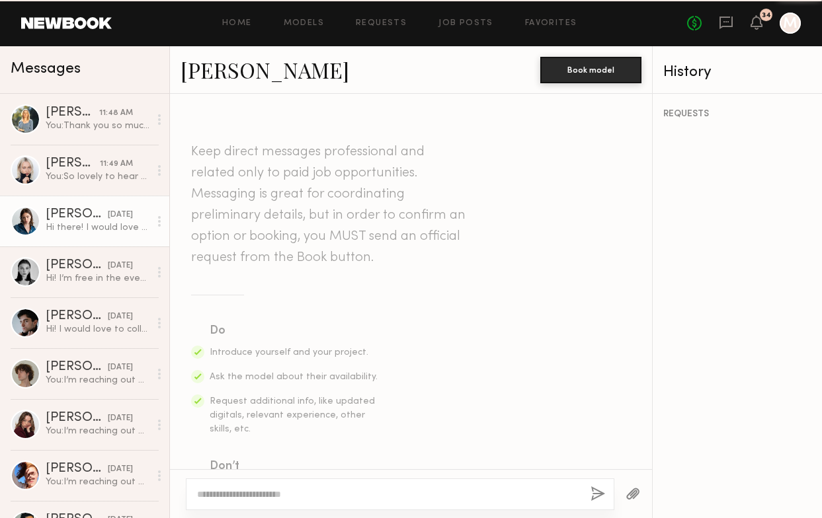
scroll to position [682, 0]
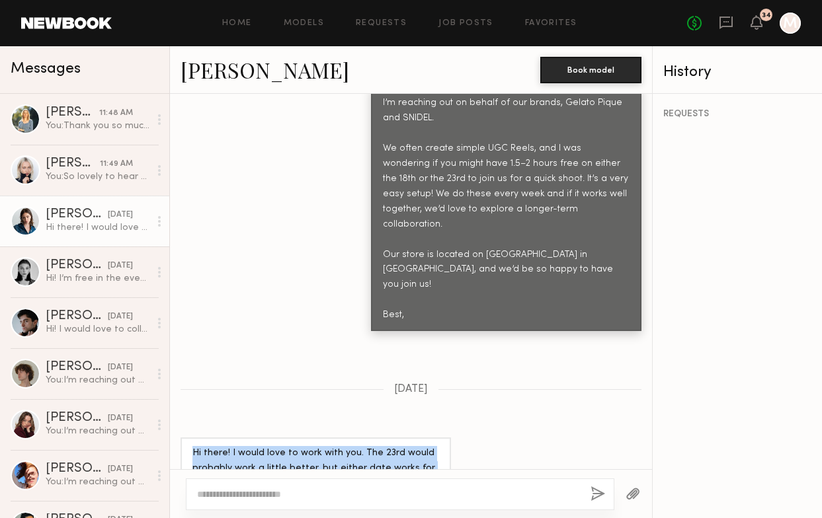
drag, startPoint x: 347, startPoint y: 444, endPoint x: 179, endPoint y: 397, distance: 174.3
click at [179, 438] on div "Hi there! I would love to work with you. The 23rd would probably work a little …" at bounding box center [411, 484] width 482 height 93
copy div "Hi there! I would love to work with you. The 23rd would probably work a little …"
click at [204, 71] on link "[PERSON_NAME]" at bounding box center [264, 70] width 169 height 28
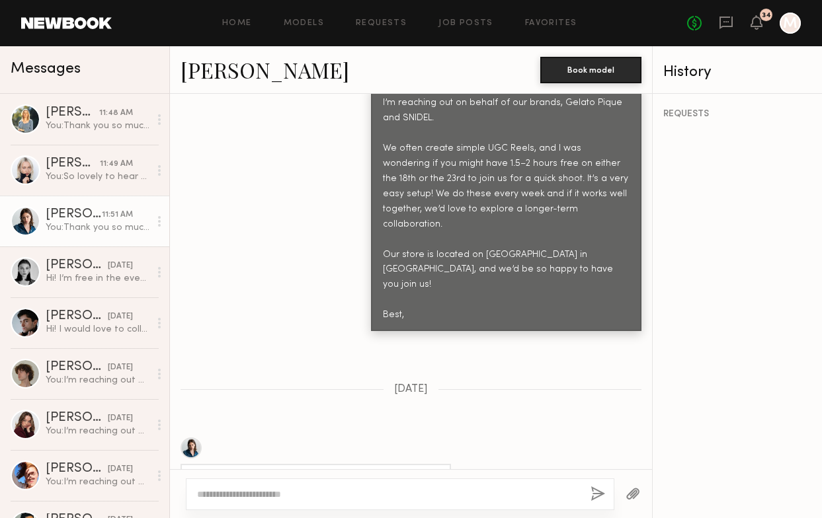
scroll to position [1023, 0]
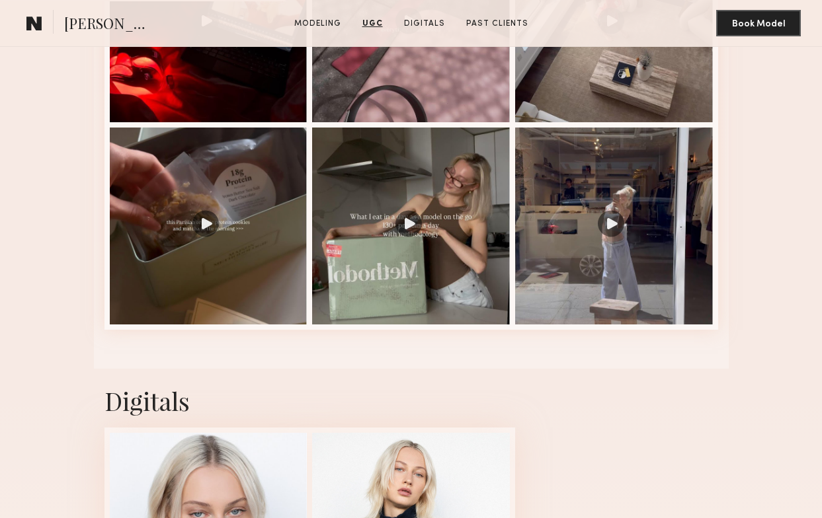
scroll to position [1644, 0]
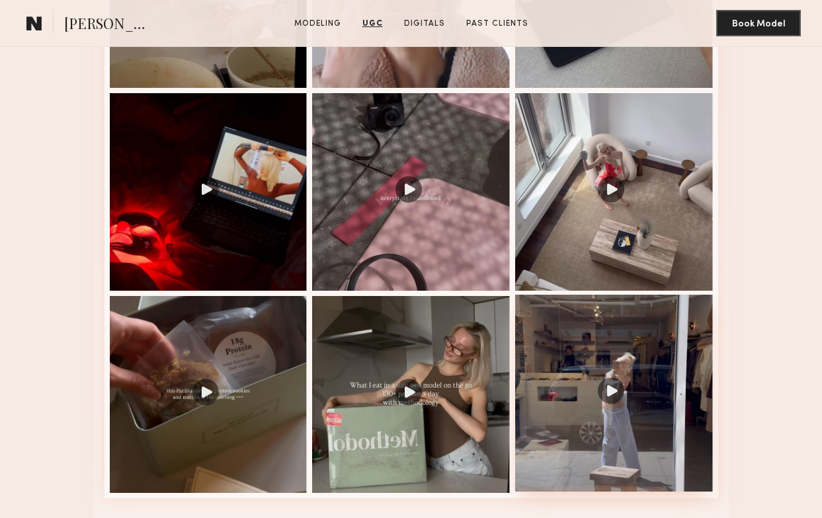
click at [561, 350] on div at bounding box center [614, 394] width 198 height 198
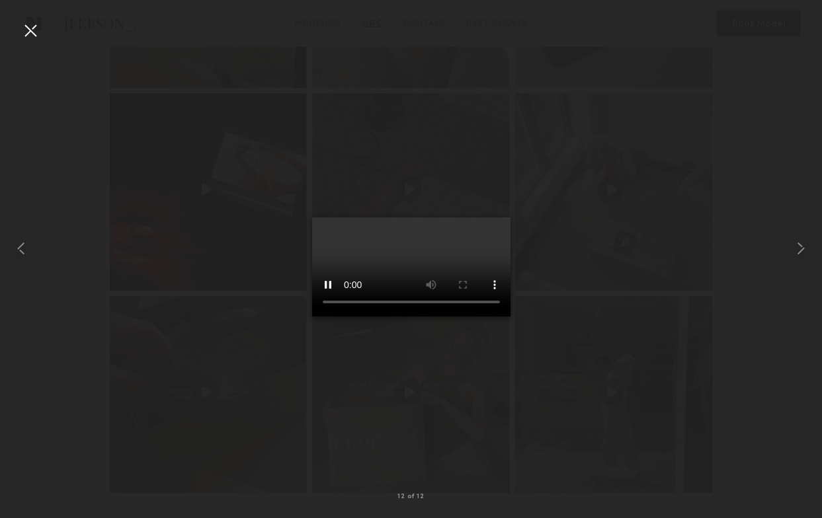
click at [29, 28] on div at bounding box center [30, 30] width 21 height 21
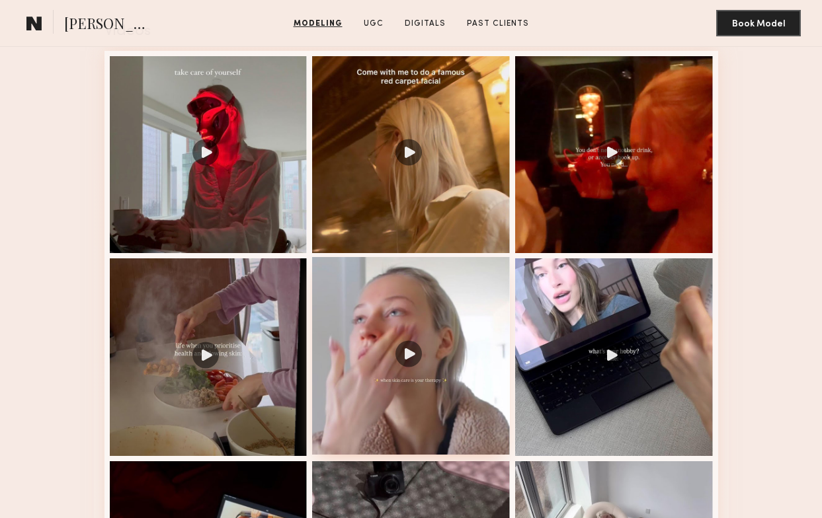
scroll to position [1320, 0]
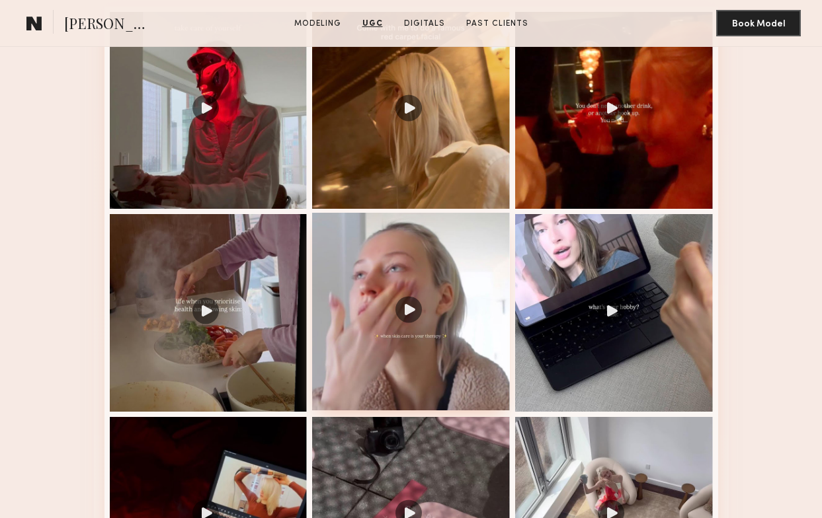
click at [441, 277] on div at bounding box center [411, 312] width 198 height 198
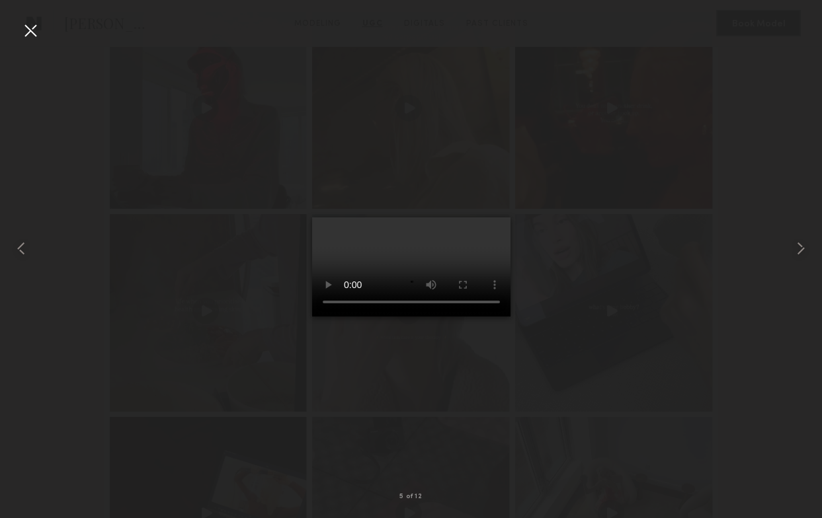
click at [38, 34] on div at bounding box center [30, 30] width 21 height 21
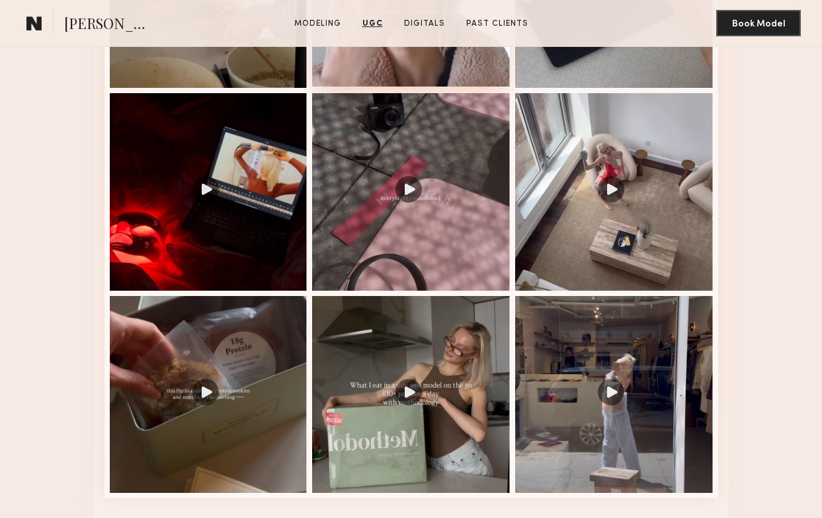
scroll to position [1835, 0]
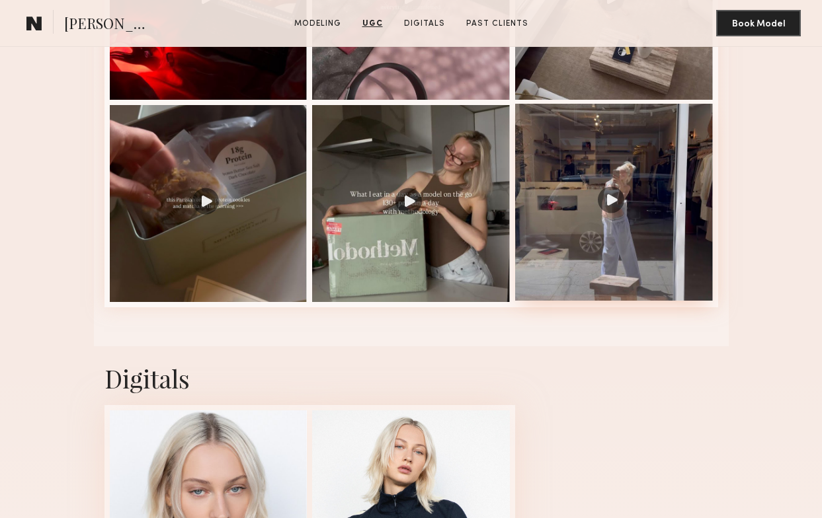
click at [608, 221] on div at bounding box center [614, 203] width 198 height 198
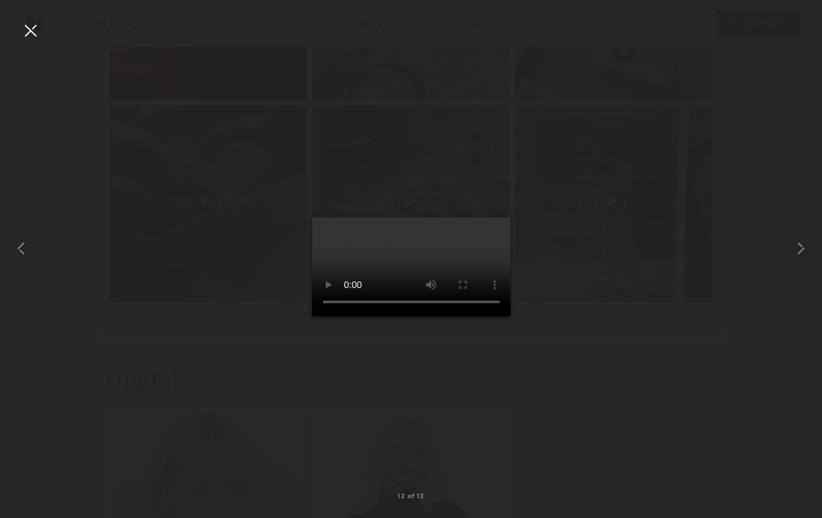
click at [30, 36] on div at bounding box center [30, 30] width 21 height 21
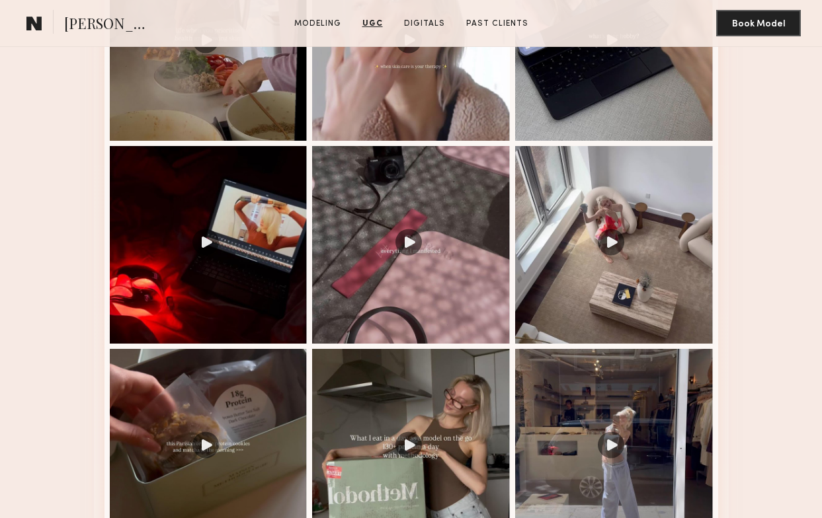
scroll to position [1588, 0]
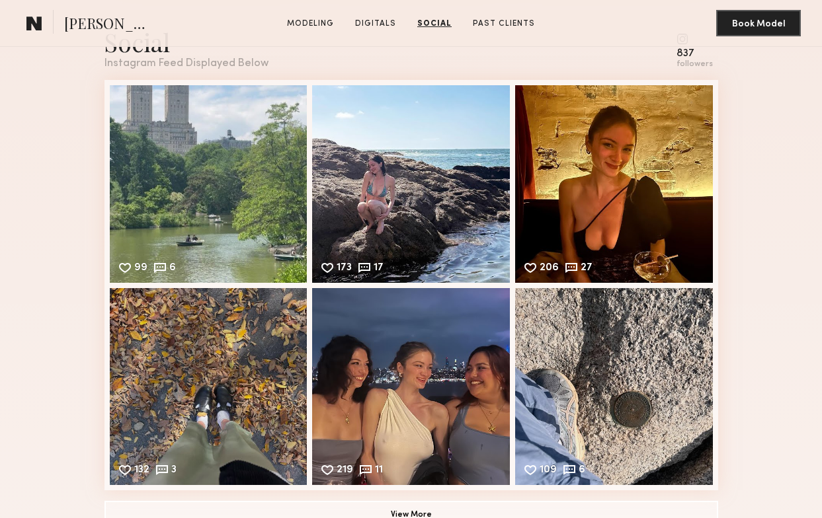
scroll to position [1705, 0]
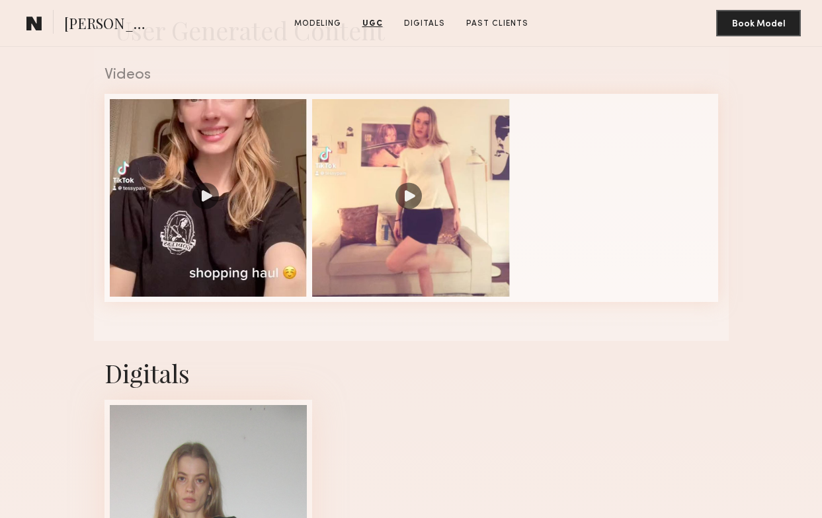
scroll to position [762, 0]
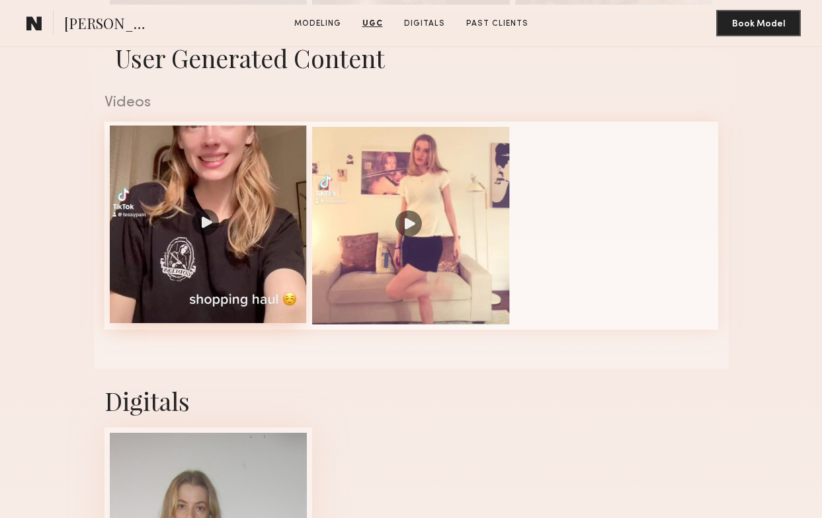
click at [239, 213] on div at bounding box center [209, 225] width 198 height 198
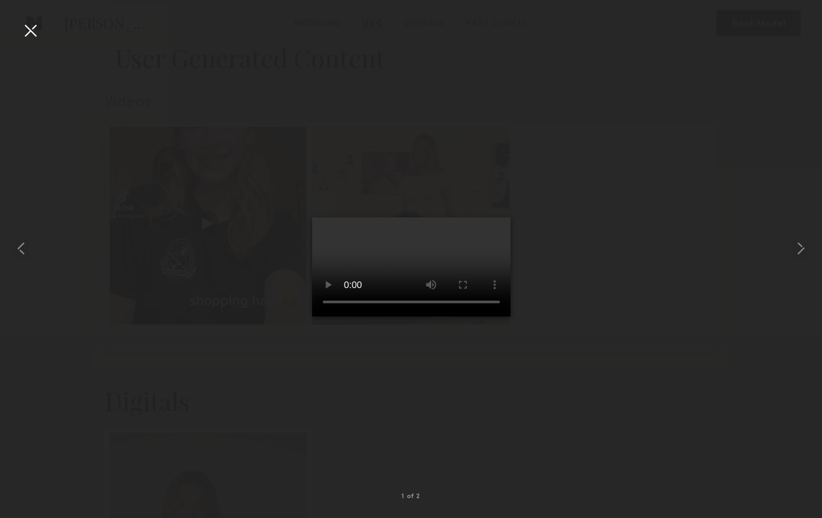
click at [30, 26] on div at bounding box center [30, 30] width 21 height 21
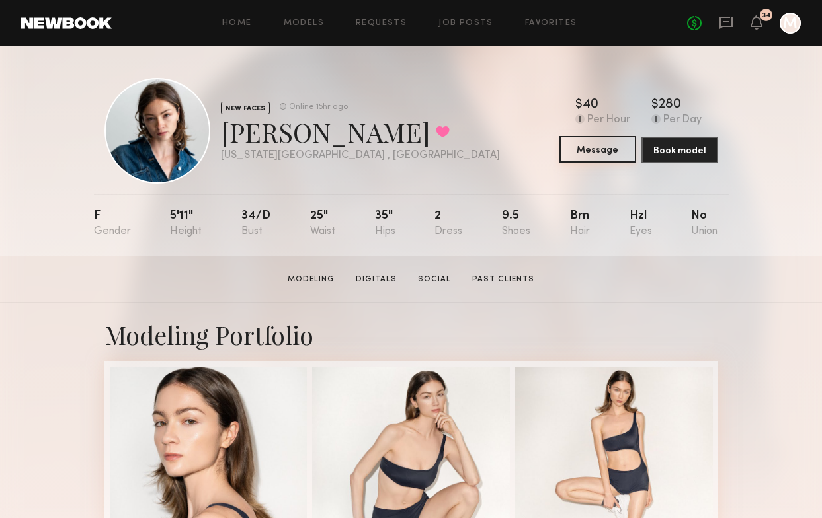
click at [580, 157] on button "Message" at bounding box center [597, 149] width 77 height 26
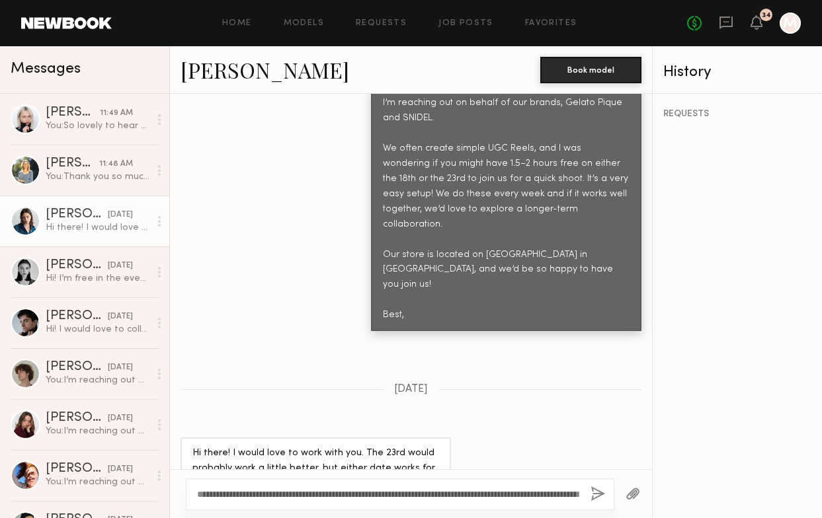
scroll to position [683, 0]
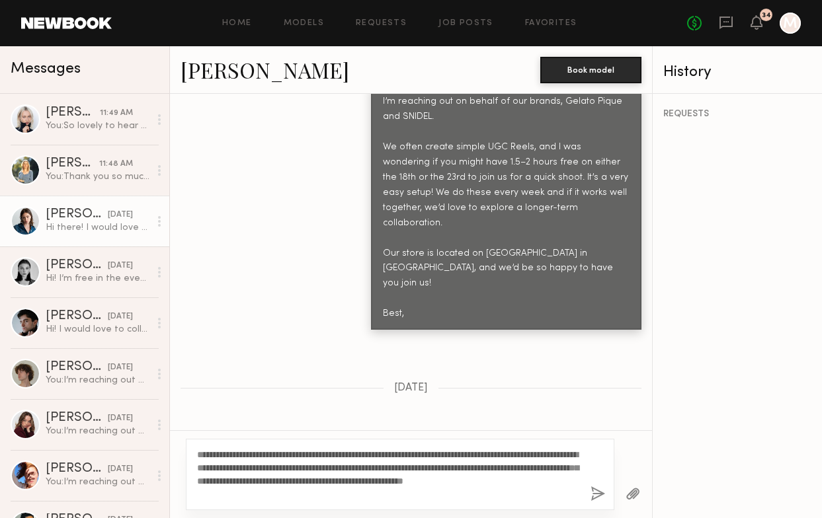
click at [369, 464] on textarea "**********" at bounding box center [388, 474] width 383 height 53
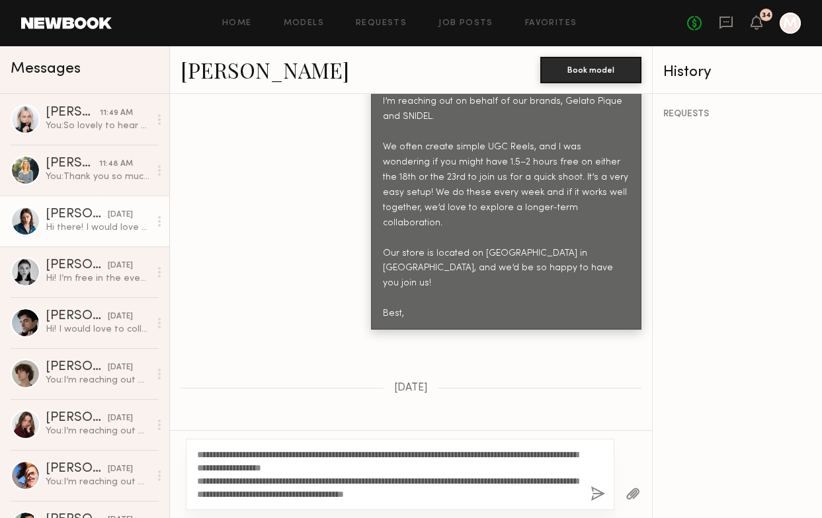
type textarea "**********"
click at [590, 490] on button "button" at bounding box center [597, 494] width 15 height 17
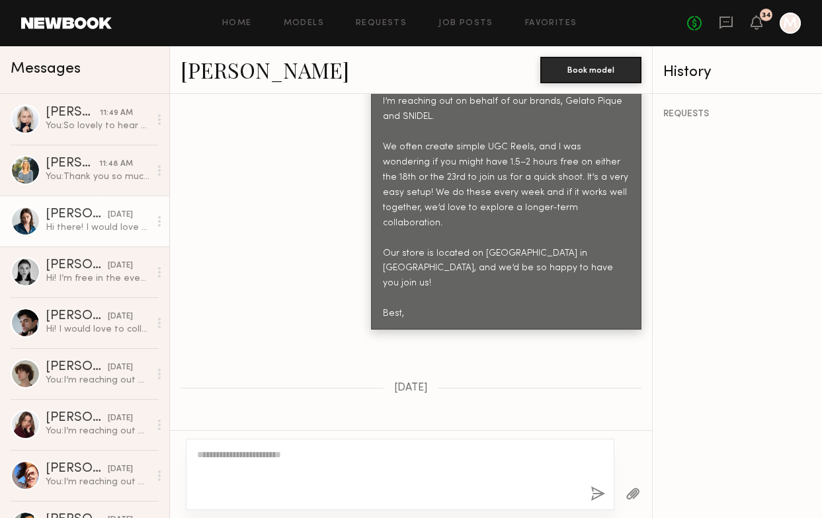
scroll to position [1023, 0]
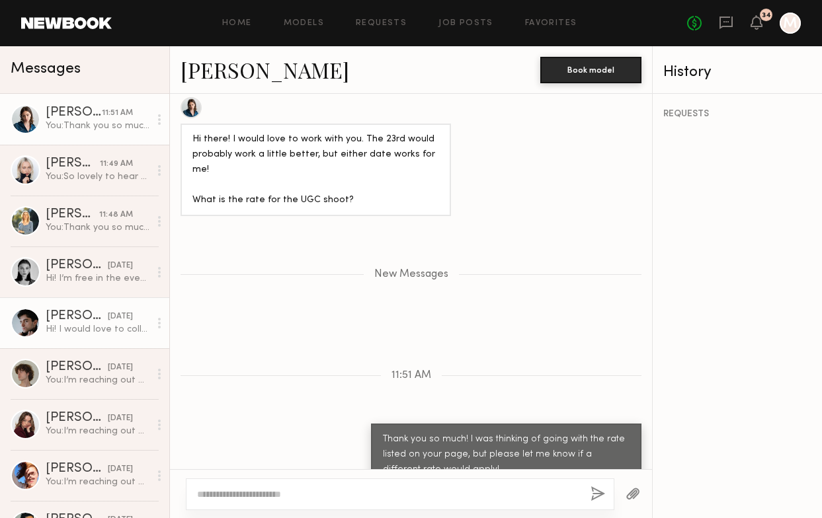
click at [119, 328] on div "Hi! I would love to collab! Sadly I can't do those dates but I can do the 20th …" at bounding box center [98, 329] width 104 height 13
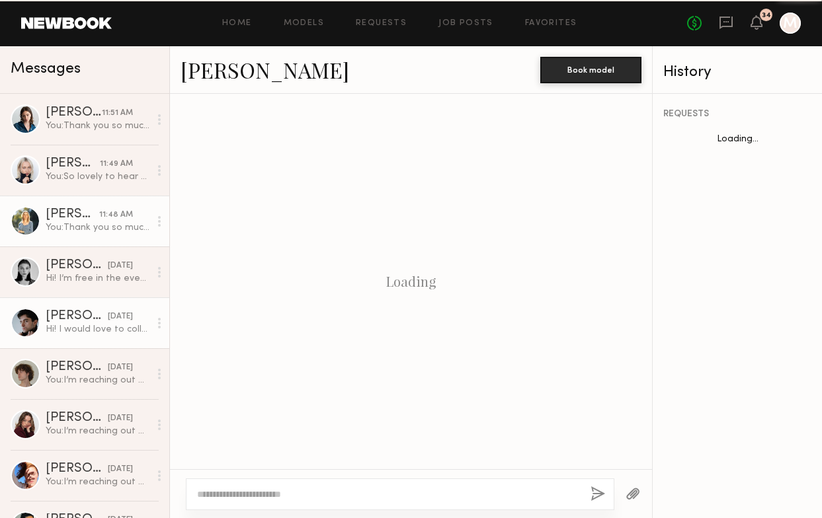
scroll to position [552, 0]
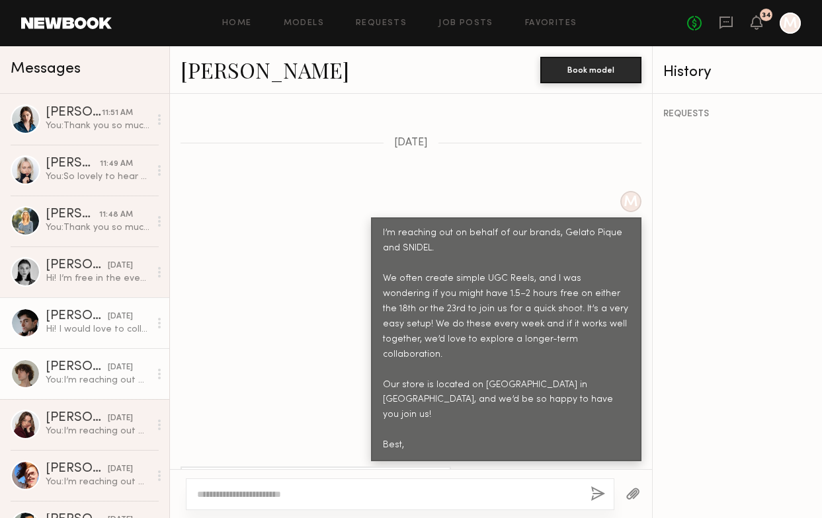
click at [61, 386] on div "You: I’m reaching out on behalf of our brands, Gelato Pique and SNIDEL. We ofte…" at bounding box center [98, 380] width 104 height 13
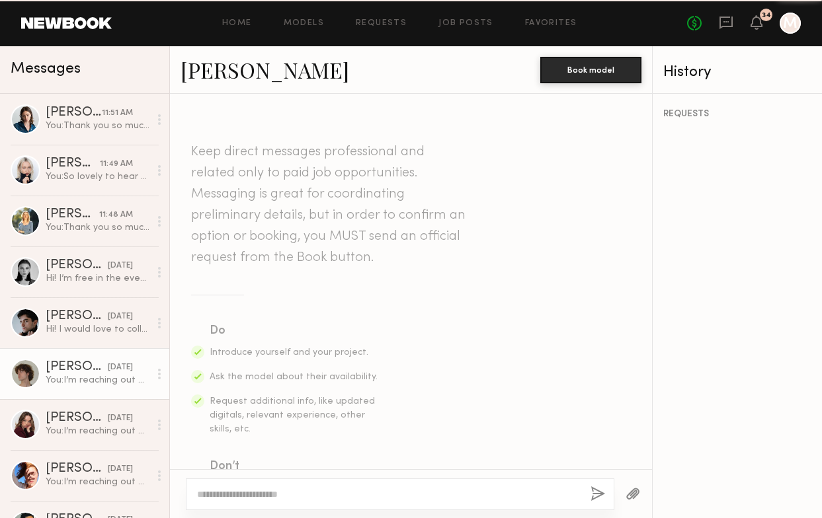
scroll to position [1755, 0]
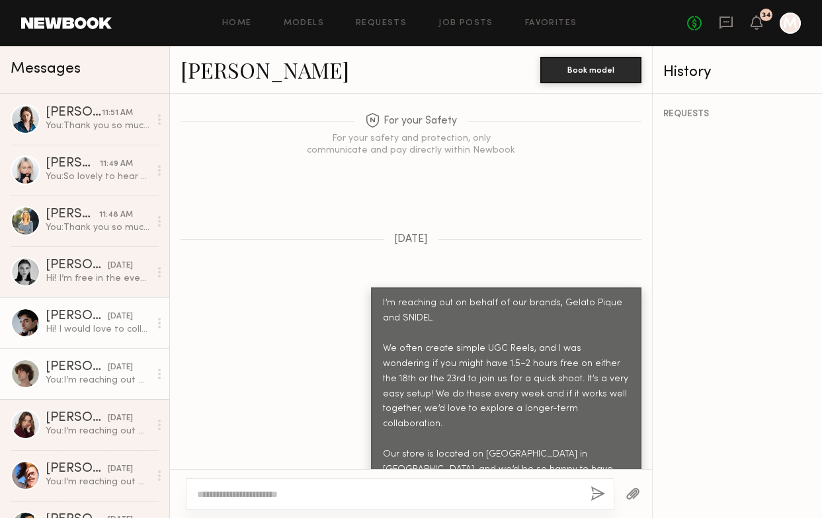
click at [87, 333] on div "Hi! I would love to collab! Sadly I can't do those dates but I can do the 20th …" at bounding box center [98, 329] width 104 height 13
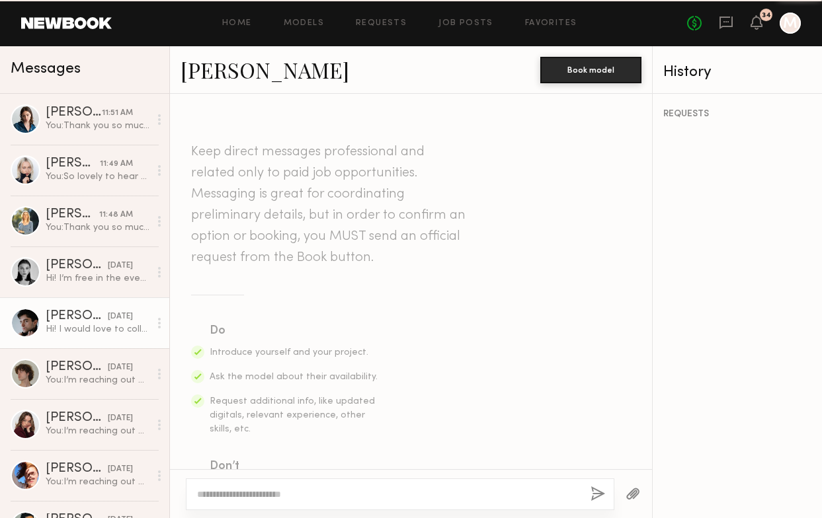
scroll to position [552, 0]
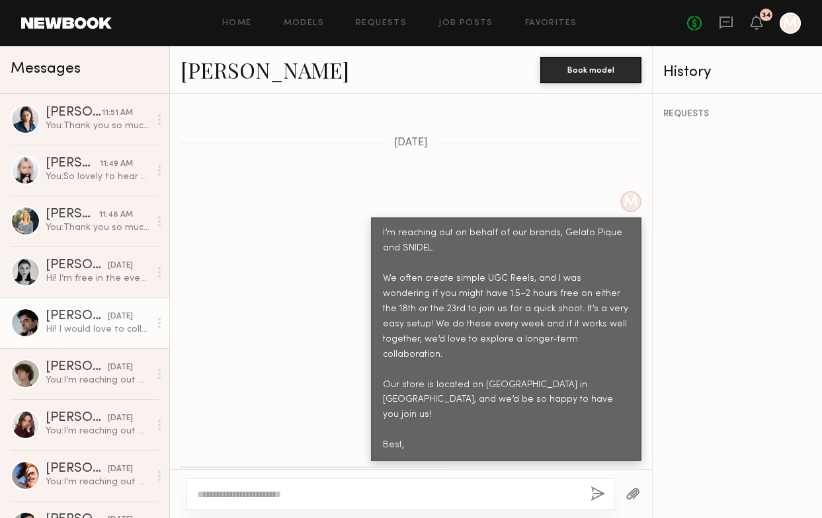
click at [215, 71] on link "[PERSON_NAME]" at bounding box center [264, 70] width 169 height 28
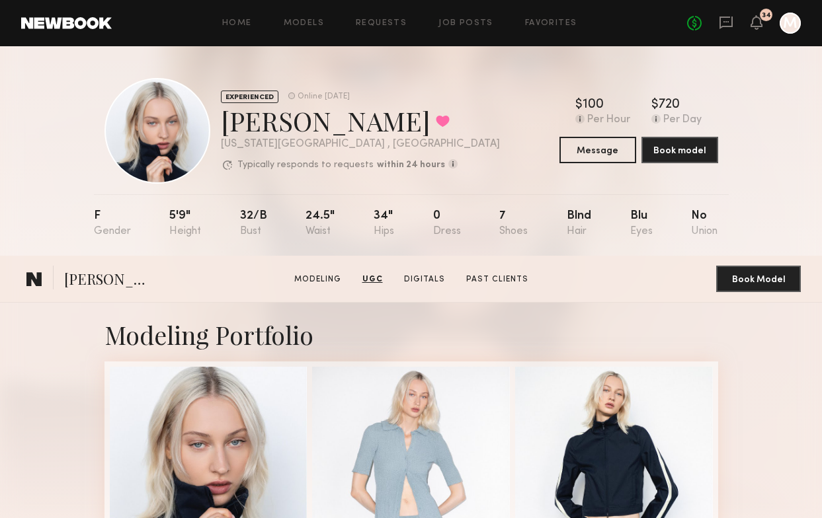
scroll to position [1588, 0]
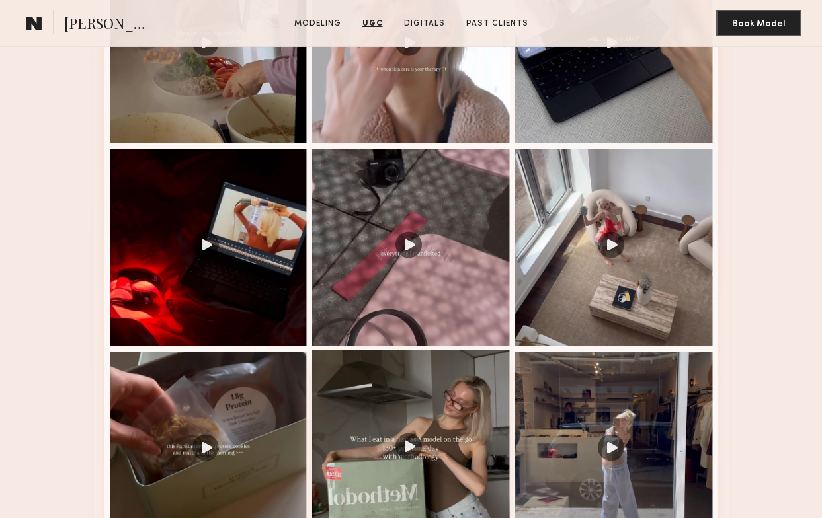
click at [432, 455] on div at bounding box center [411, 449] width 198 height 198
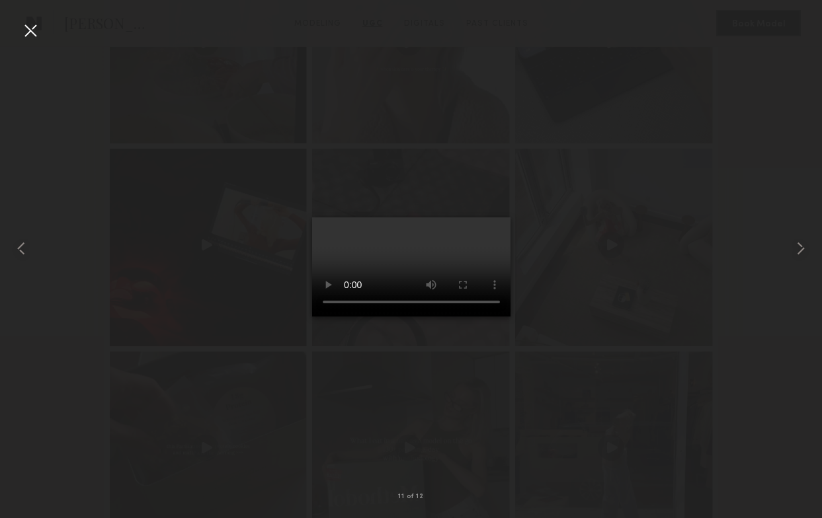
click at [193, 403] on div at bounding box center [411, 248] width 822 height 455
click at [34, 30] on div at bounding box center [30, 30] width 21 height 21
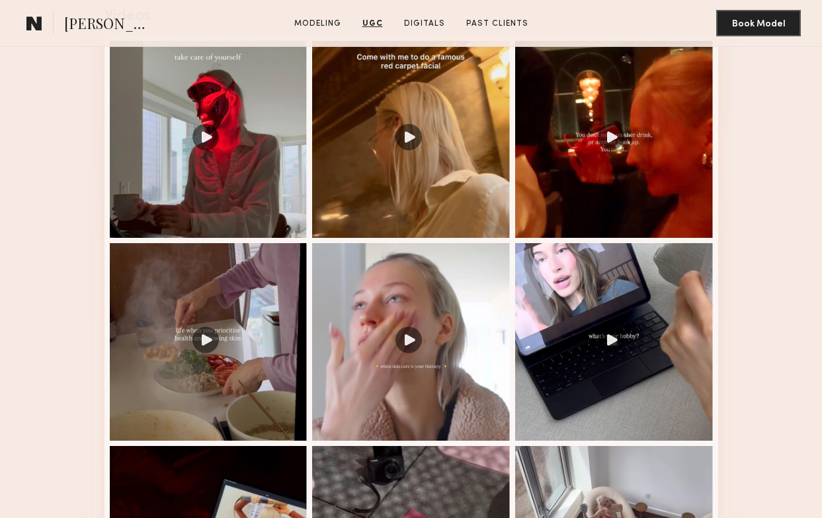
scroll to position [1287, 0]
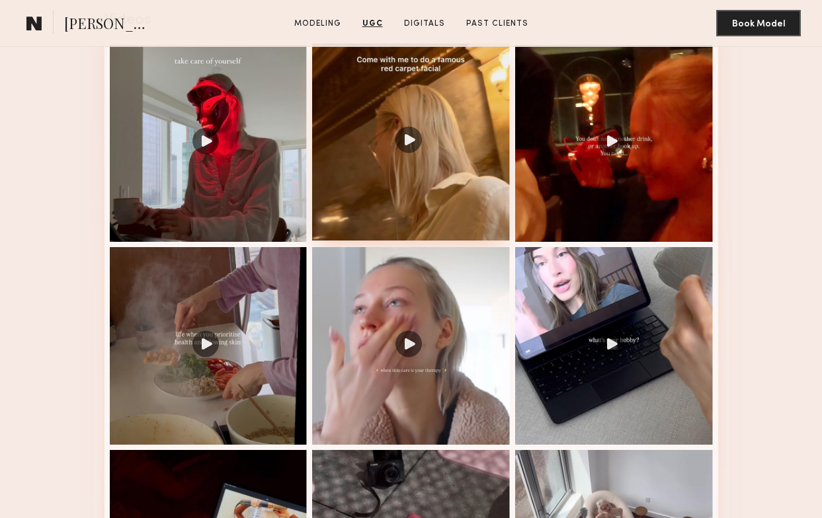
click at [401, 212] on div at bounding box center [411, 143] width 198 height 198
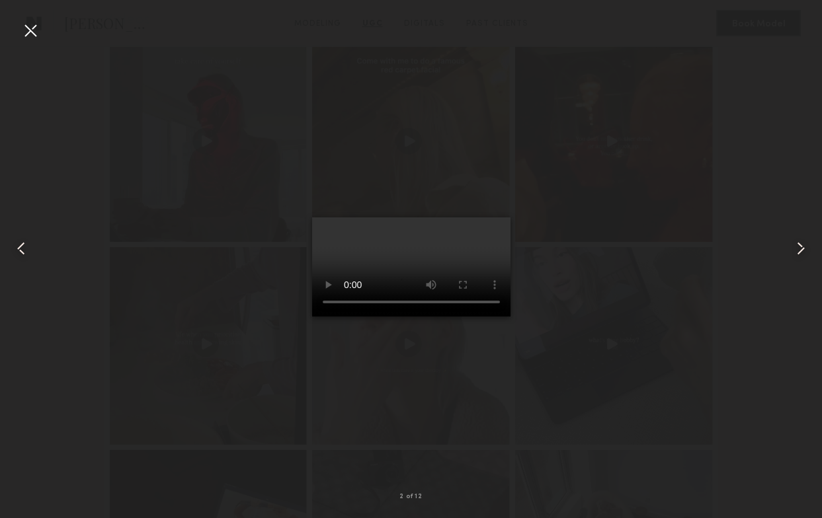
click at [39, 28] on div at bounding box center [30, 30] width 21 height 21
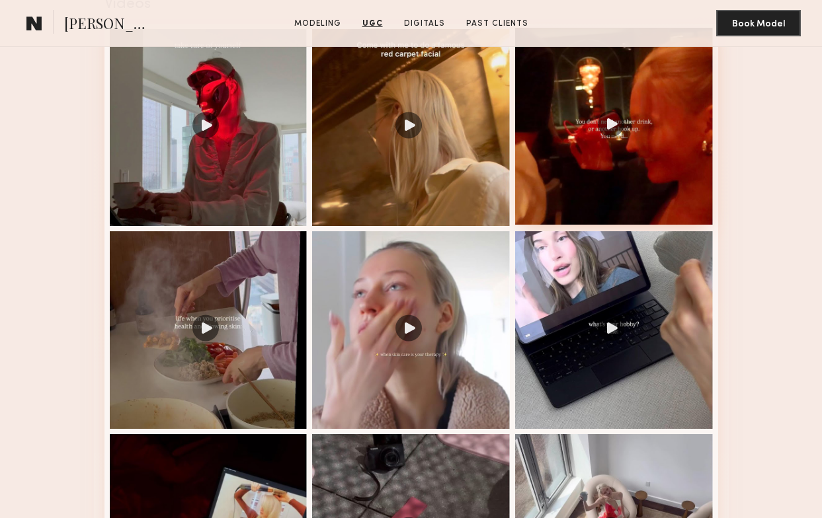
scroll to position [1241, 0]
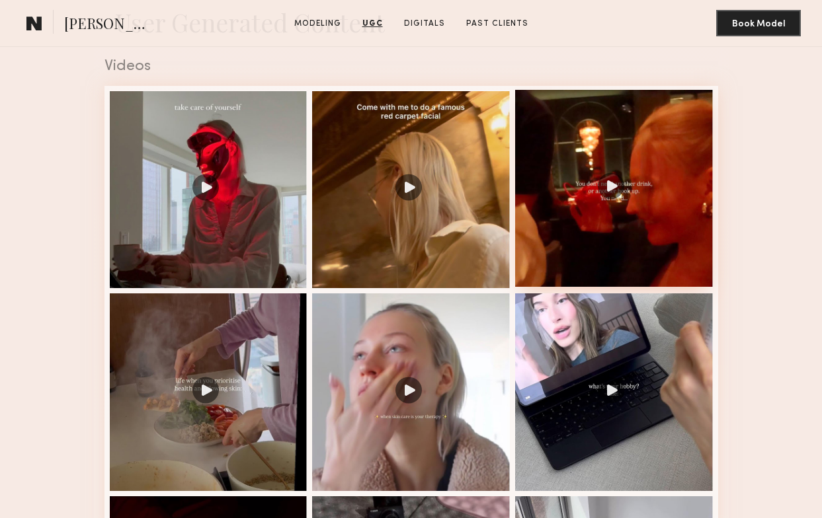
click at [564, 219] on div at bounding box center [614, 189] width 198 height 198
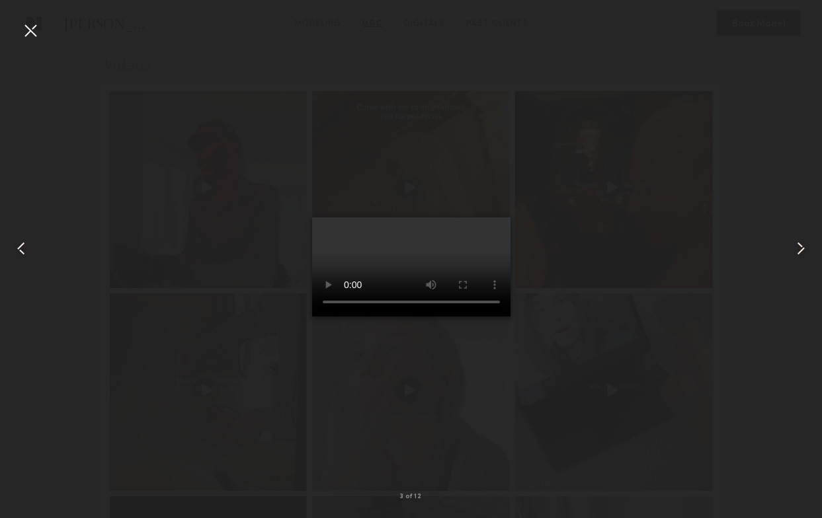
click at [38, 34] on div at bounding box center [30, 30] width 21 height 21
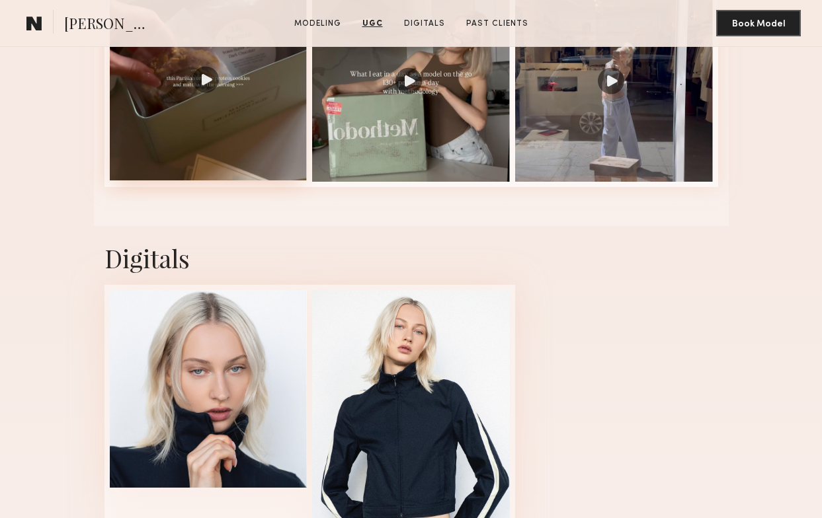
scroll to position [2107, 0]
